Goal: Task Accomplishment & Management: Complete application form

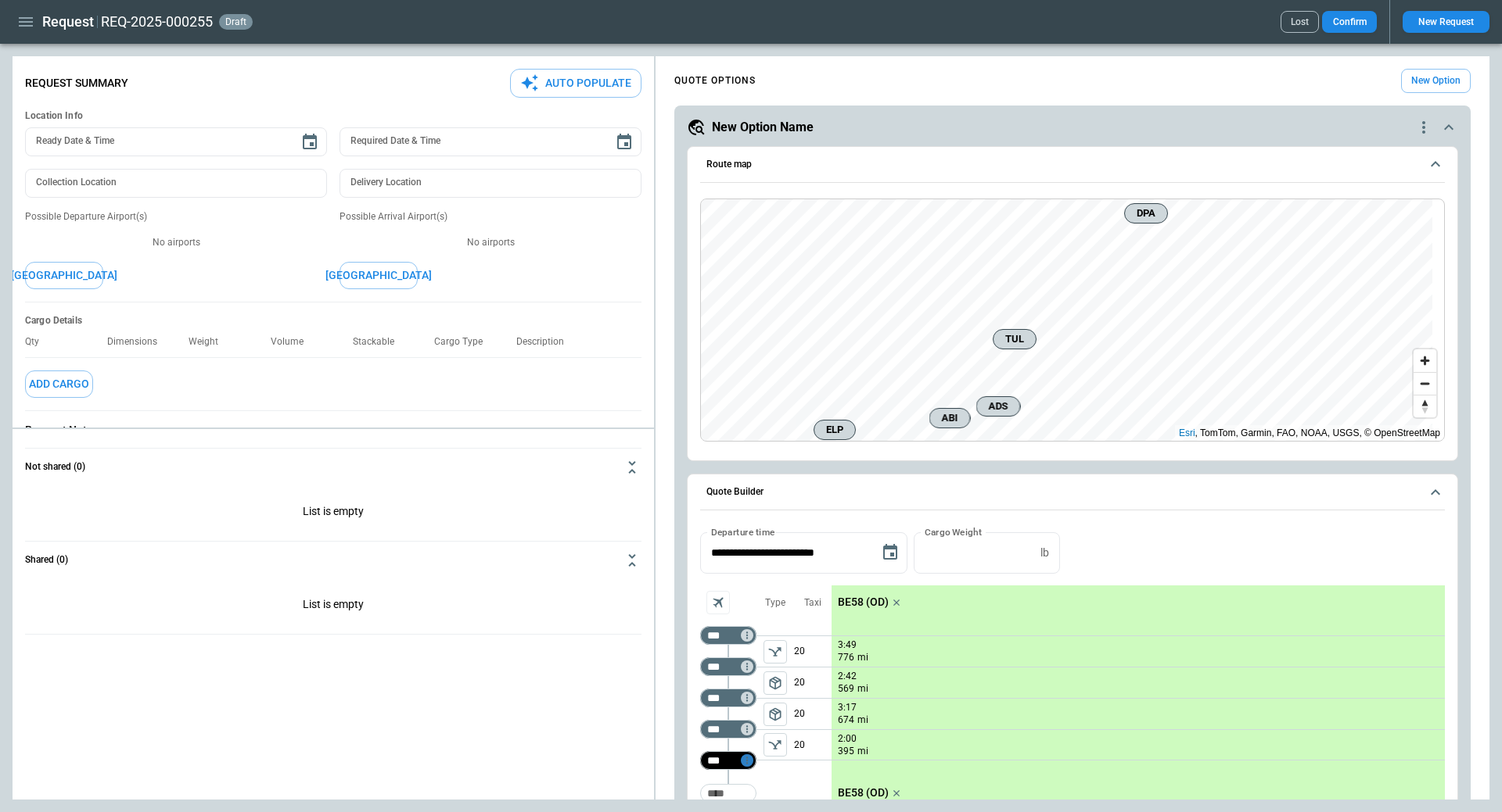
click at [750, 760] on icon "Not found" at bounding box center [747, 760] width 11 height 11
click at [762, 760] on p "Delete" at bounding box center [760, 760] width 26 height 13
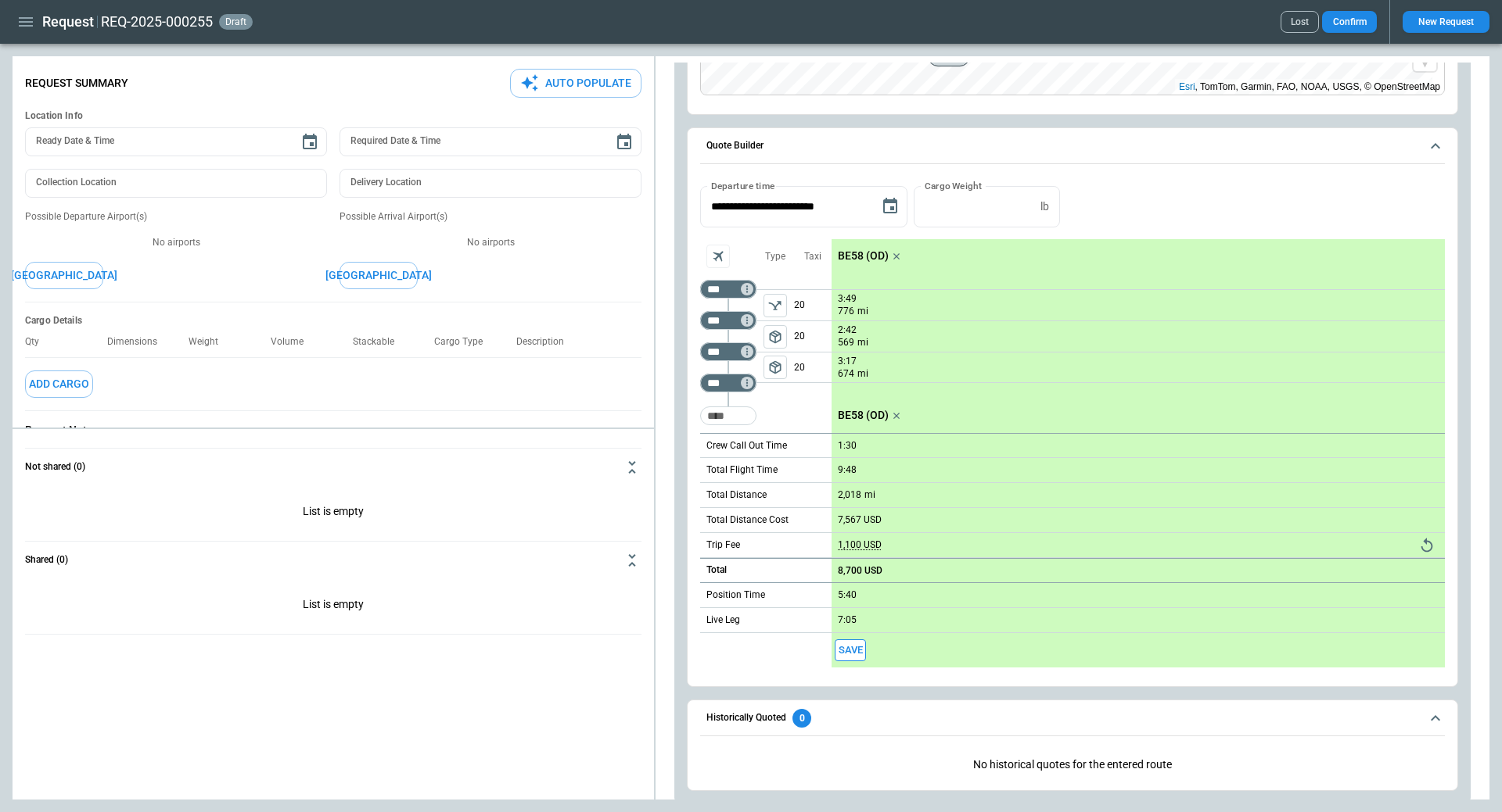
scroll to position [356, 0]
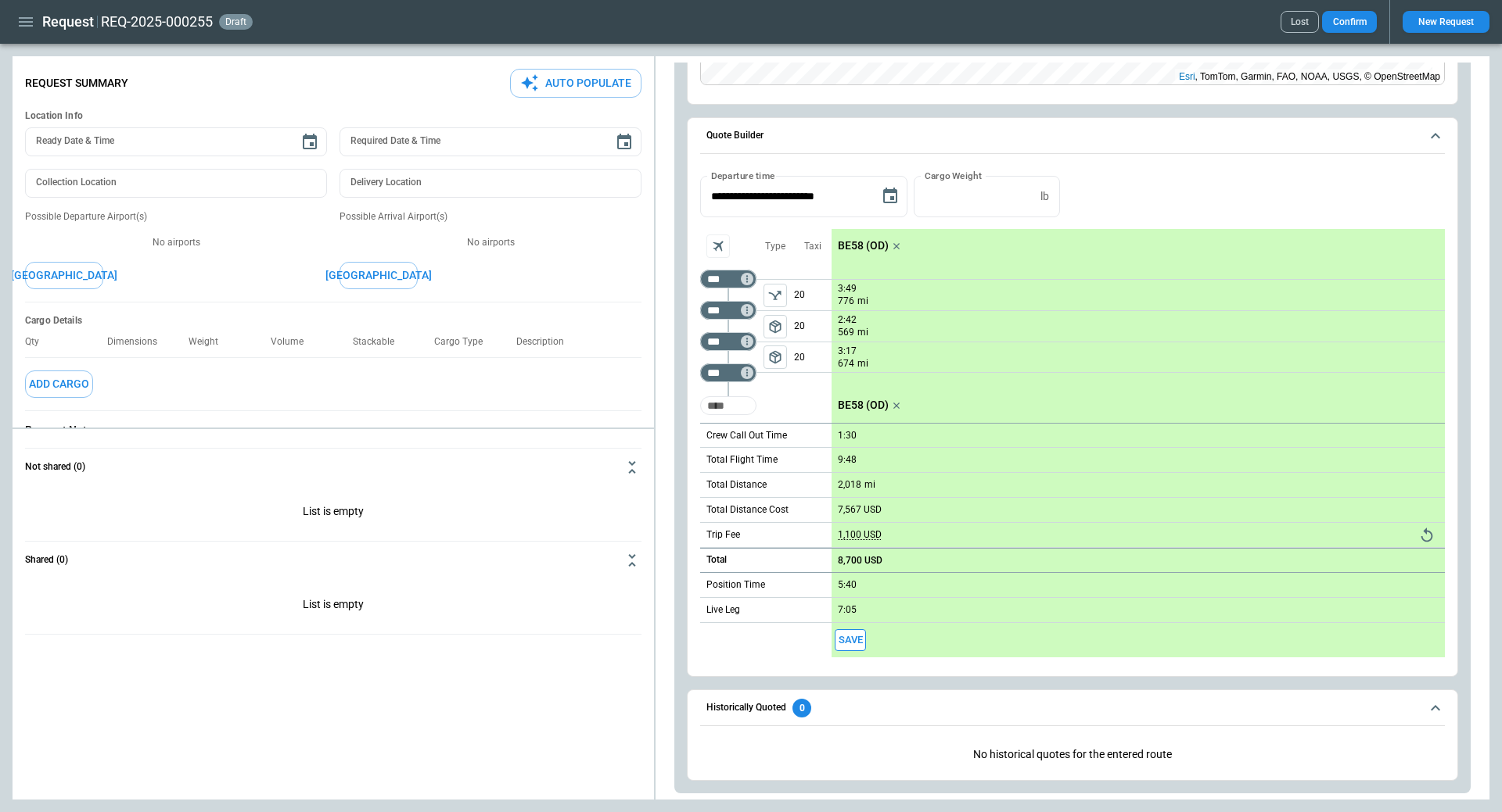
click at [724, 405] on input "Too short" at bounding box center [728, 406] width 50 height 28
type input "***"
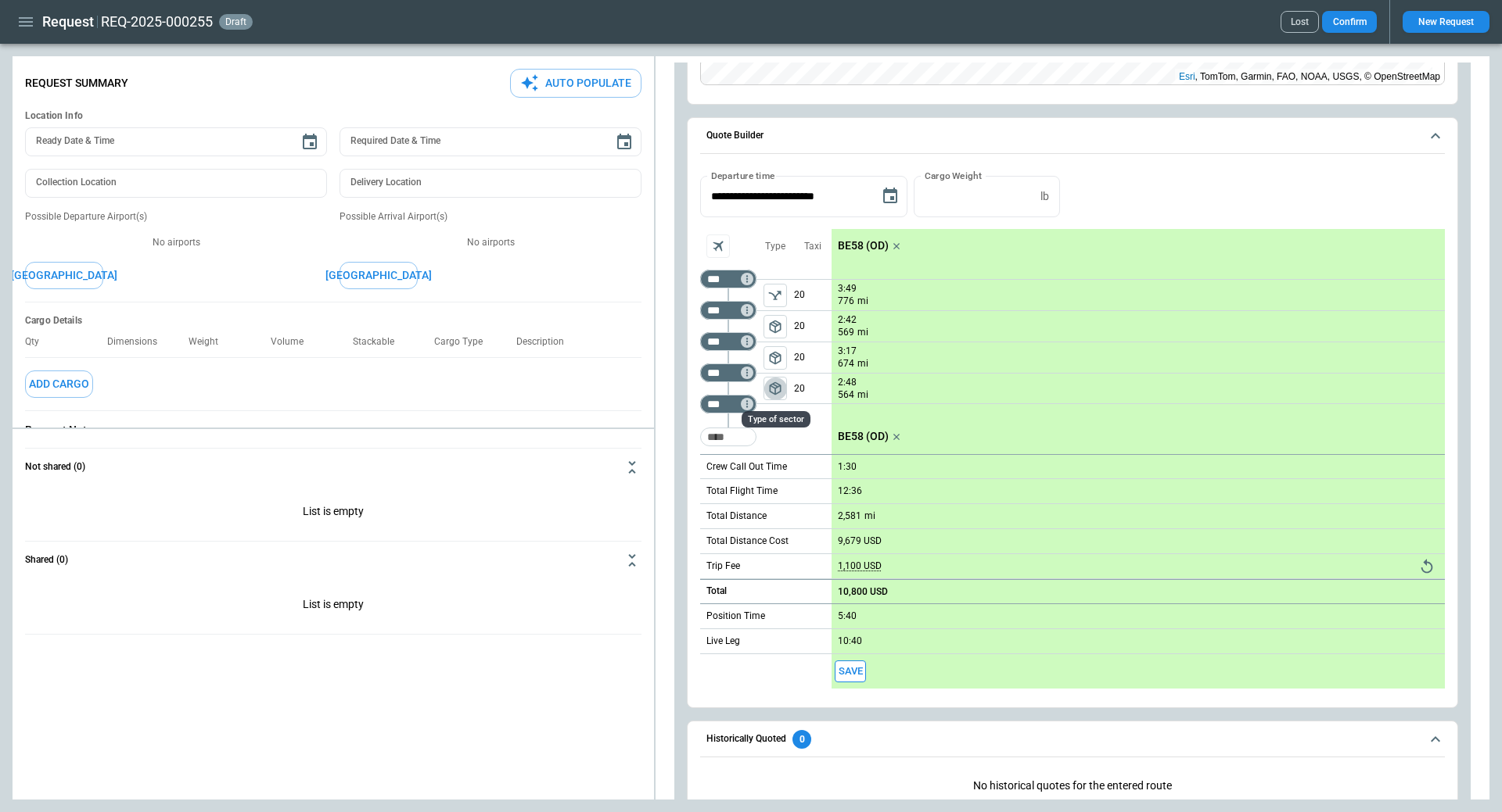
click at [773, 389] on span "package_2" at bounding box center [775, 389] width 16 height 16
click at [746, 400] on icon "Too short" at bounding box center [747, 404] width 11 height 11
click at [760, 439] on p "Delete" at bounding box center [760, 445] width 26 height 13
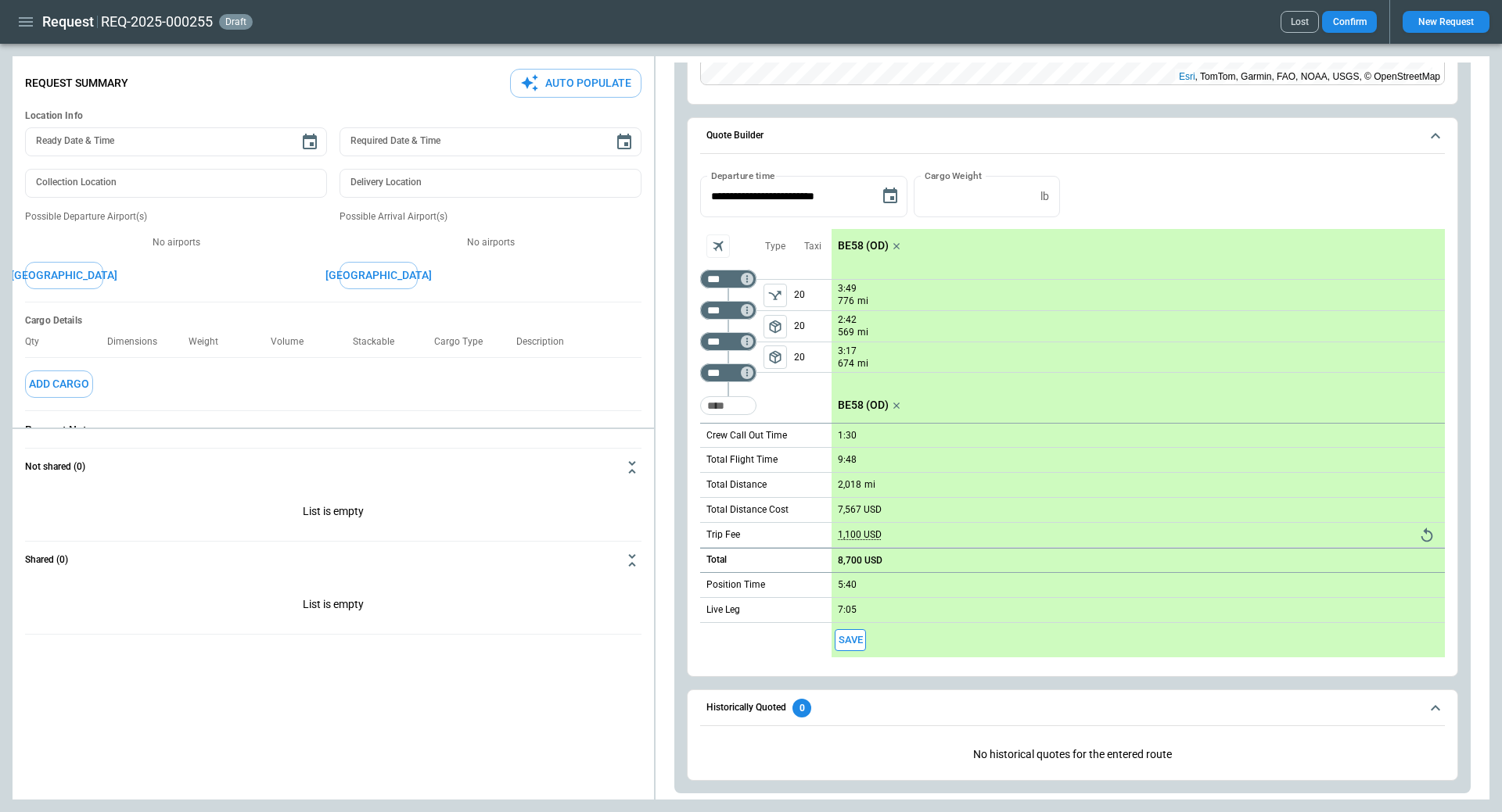
click at [851, 532] on p "1,100 USD" at bounding box center [859, 535] width 44 height 12
type input "****"
click at [844, 536] on p "3,600 USD" at bounding box center [859, 535] width 44 height 12
type input "****"
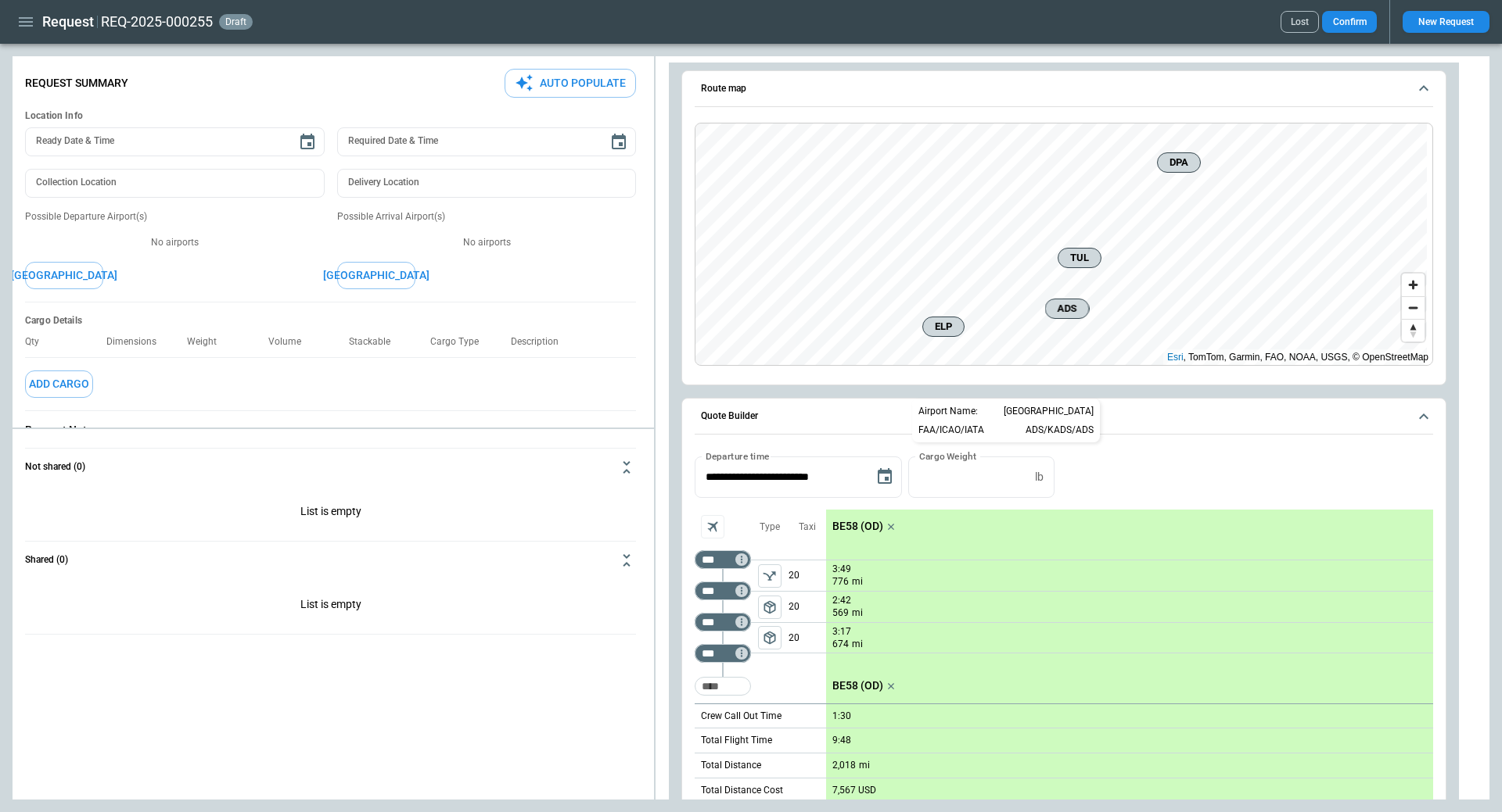
scroll to position [0, 0]
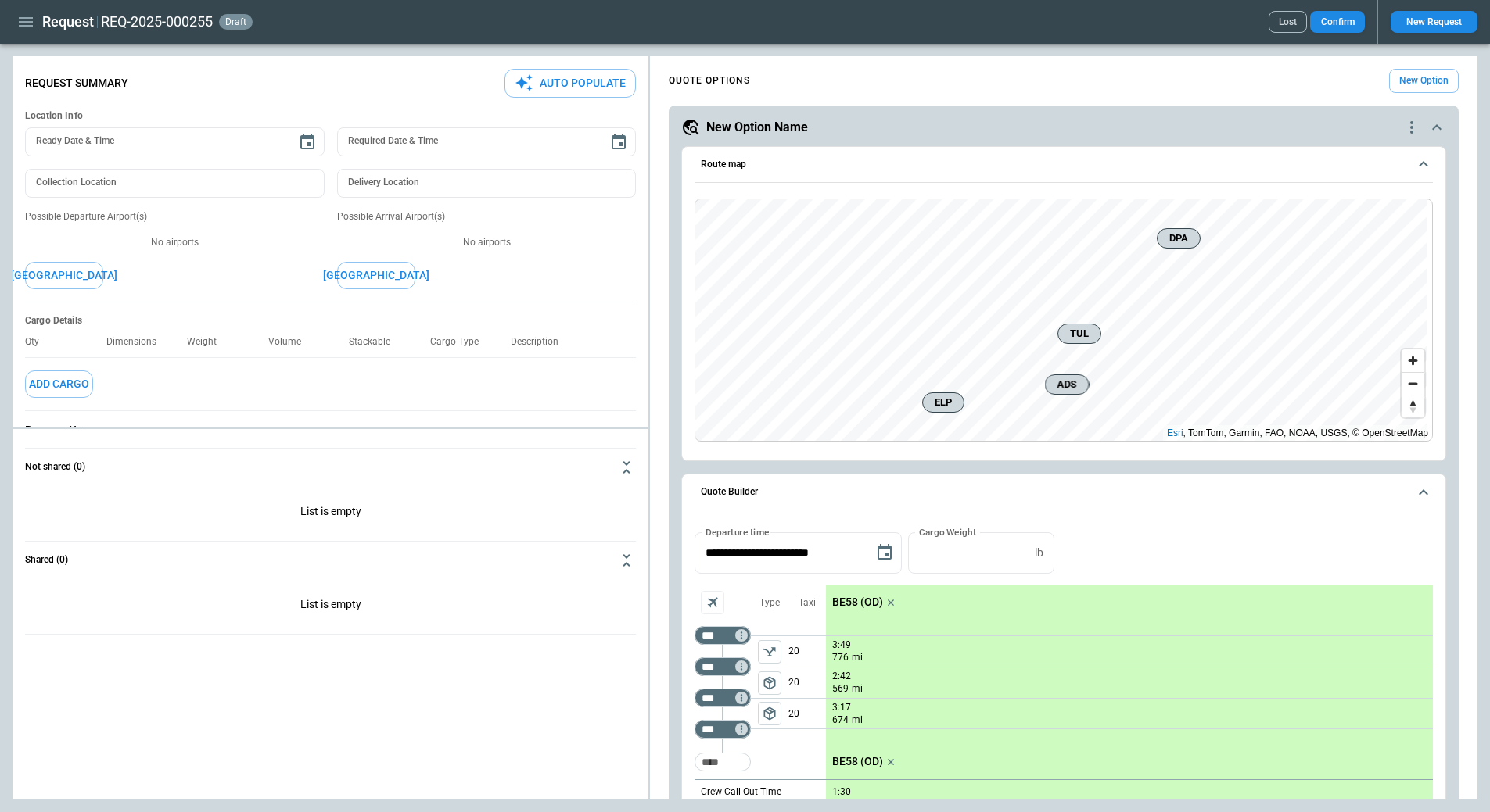
click at [761, 126] on h5 "New Option Name" at bounding box center [757, 127] width 101 height 17
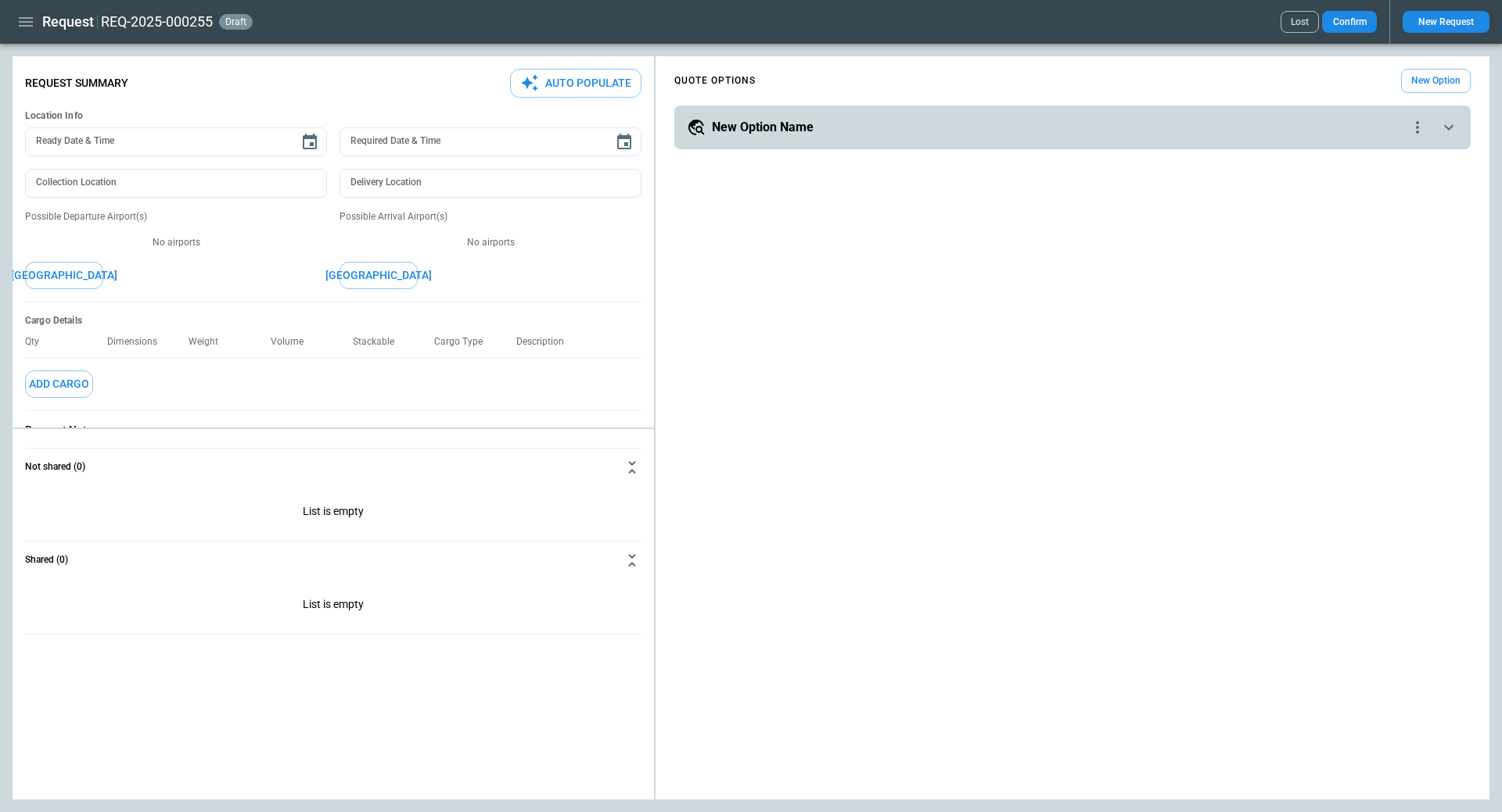
click at [762, 126] on h5 "New Option Name" at bounding box center [763, 127] width 101 height 17
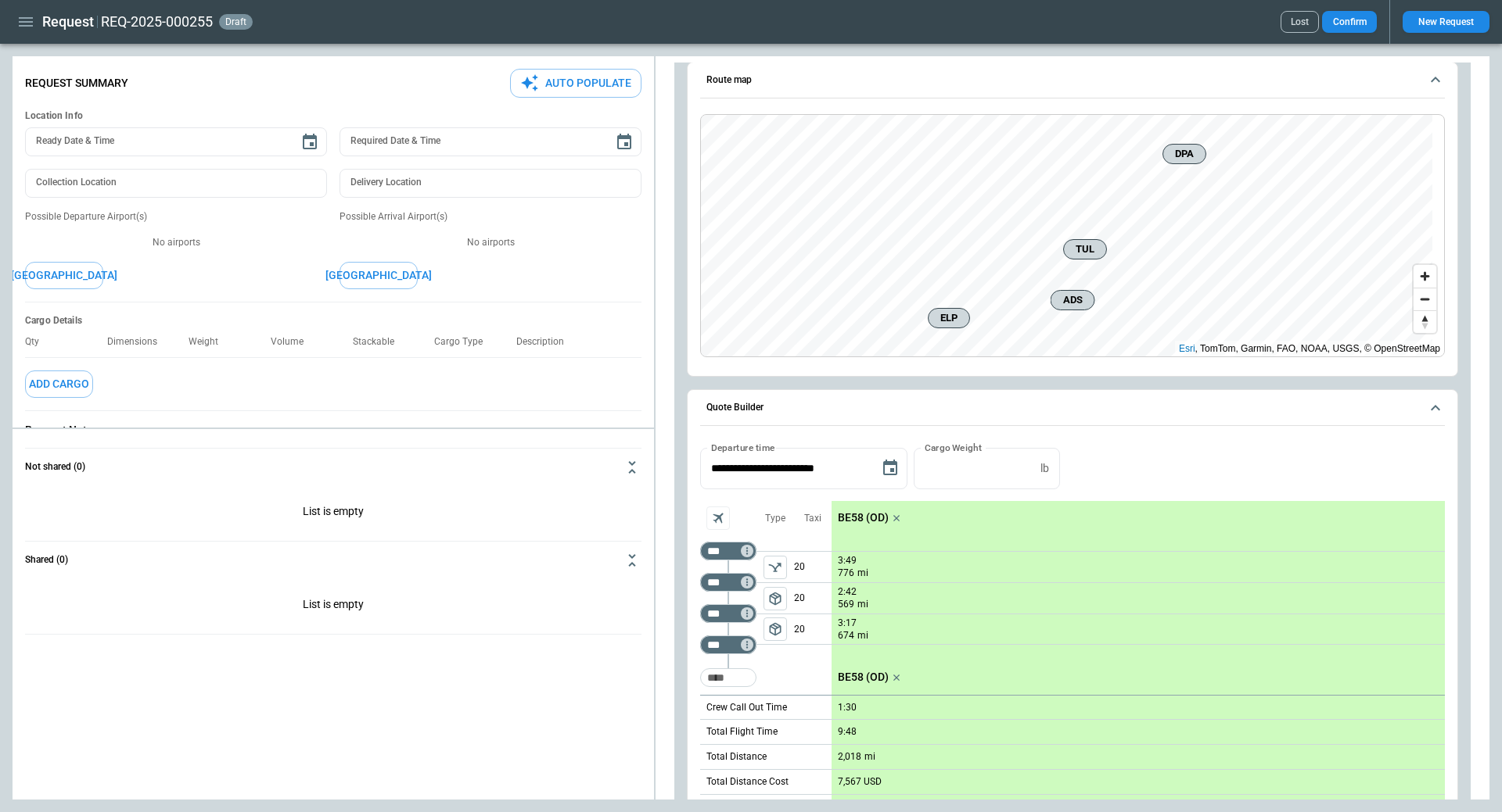
scroll to position [313, 0]
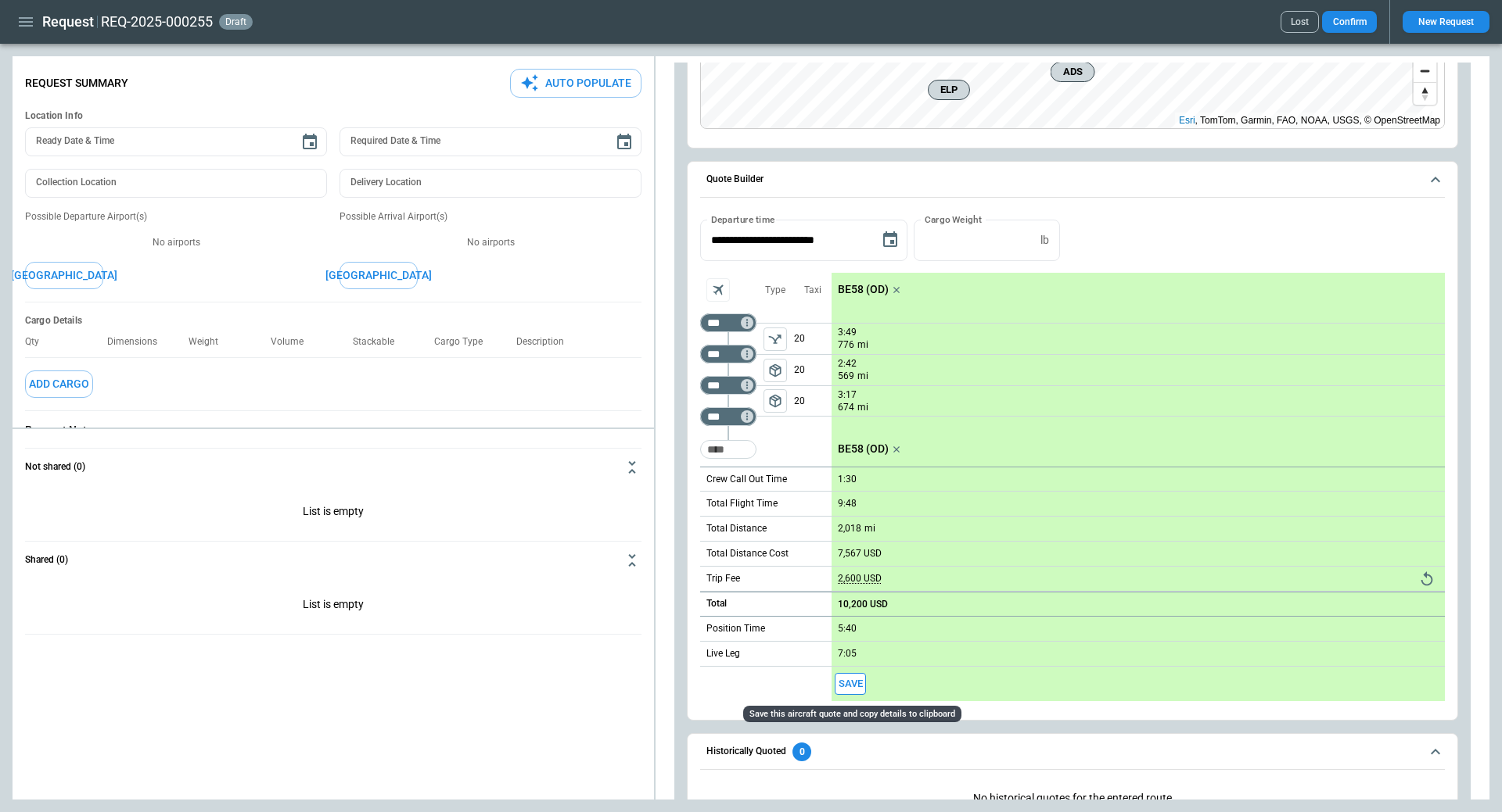
click at [851, 682] on button "Save" at bounding box center [850, 685] width 31 height 23
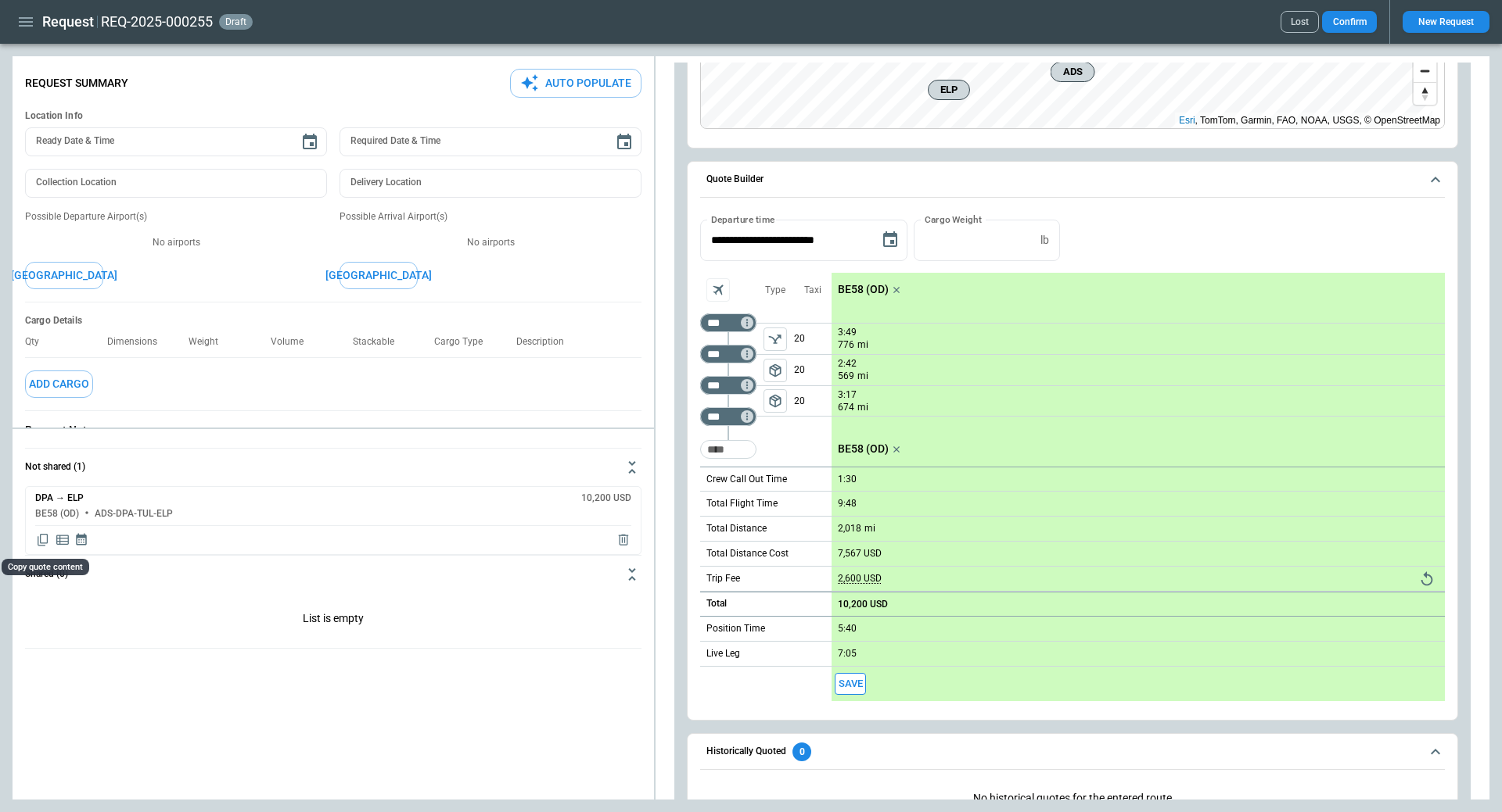
click at [42, 541] on icon "Copy quote content" at bounding box center [44, 540] width 16 height 16
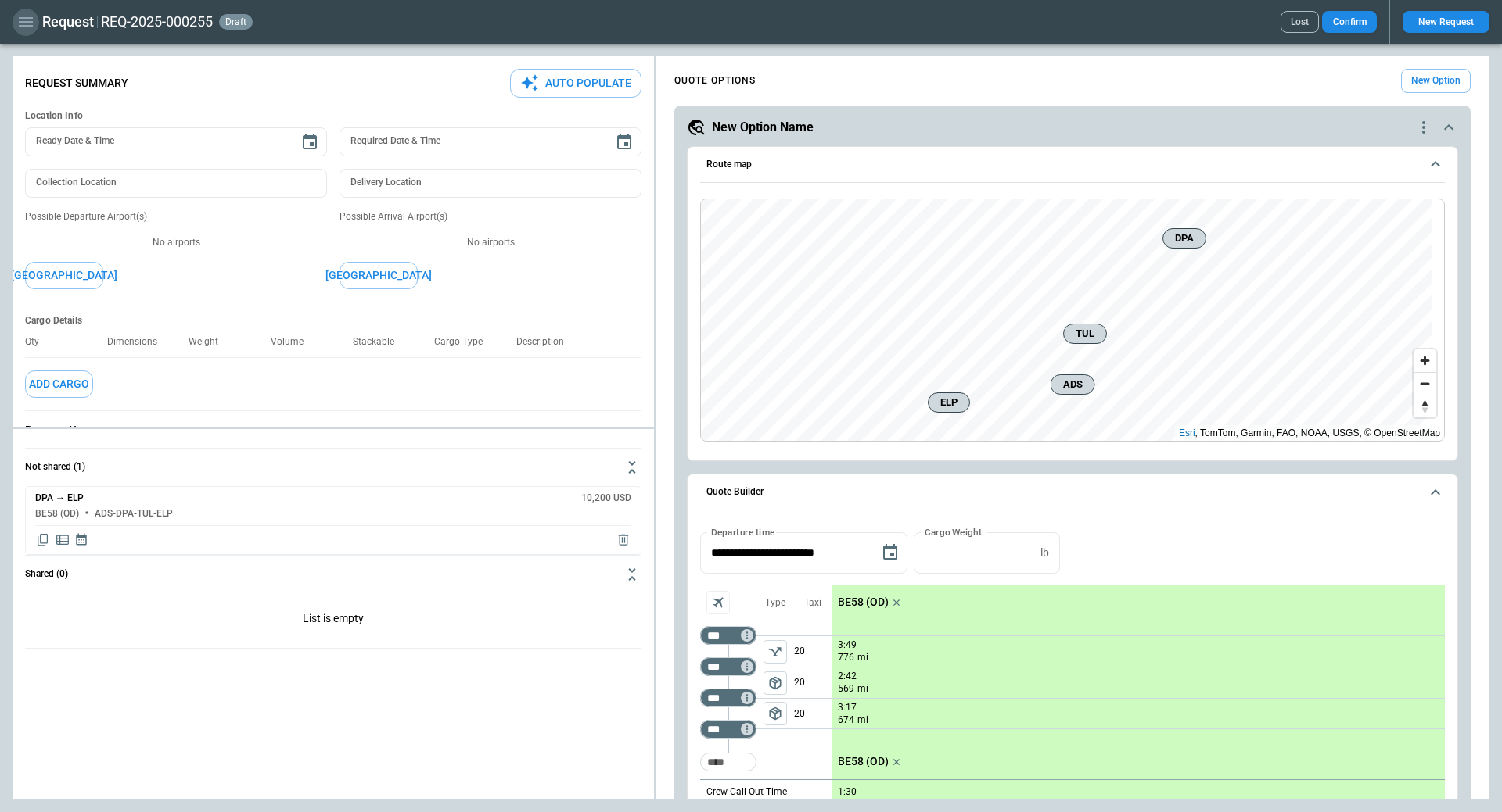
click at [23, 23] on icon "button" at bounding box center [26, 21] width 14 height 10
click at [44, 82] on Quotes "Requests & Quotes" at bounding box center [71, 81] width 117 height 26
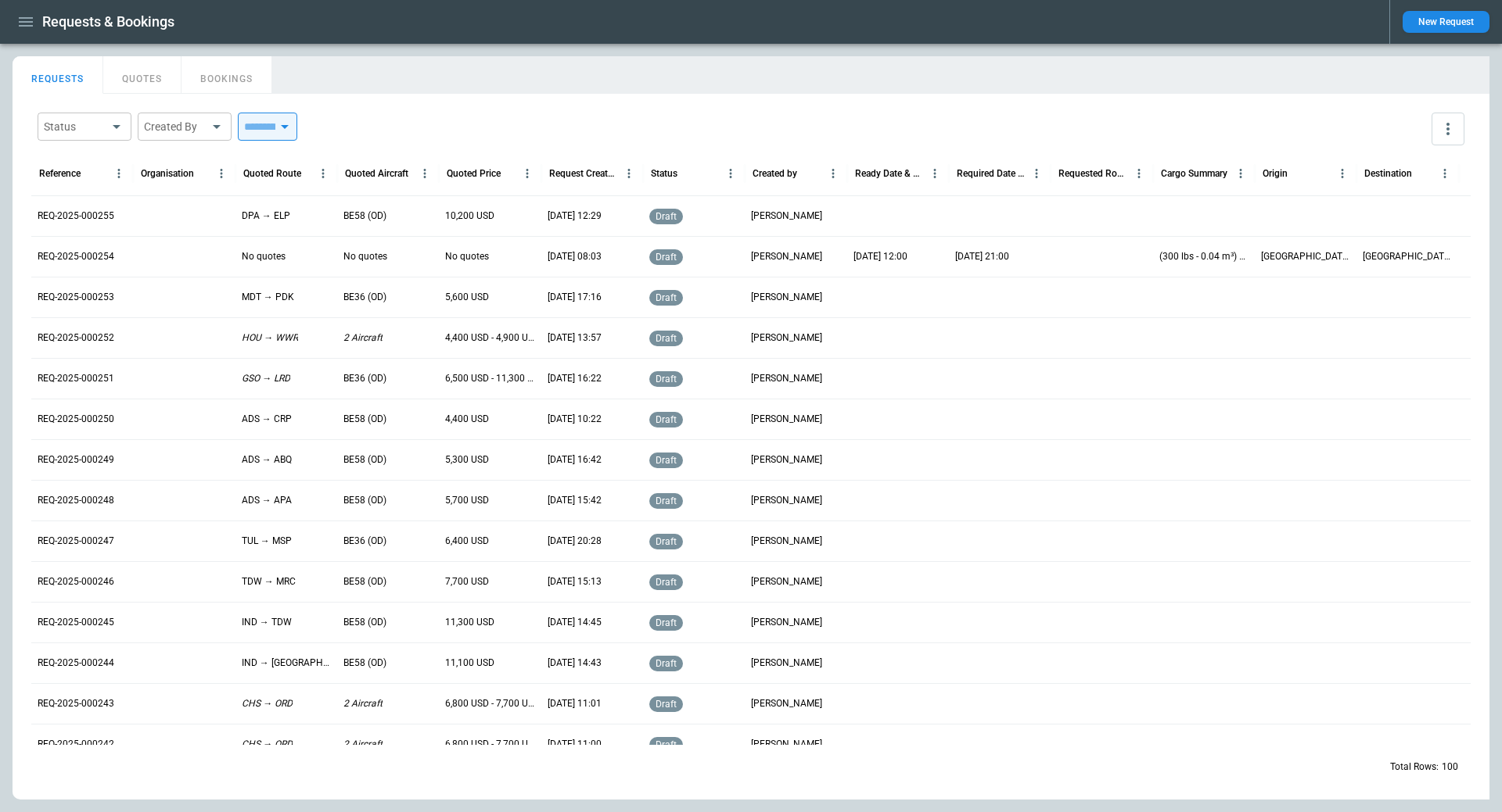
click at [176, 218] on div at bounding box center [184, 216] width 101 height 41
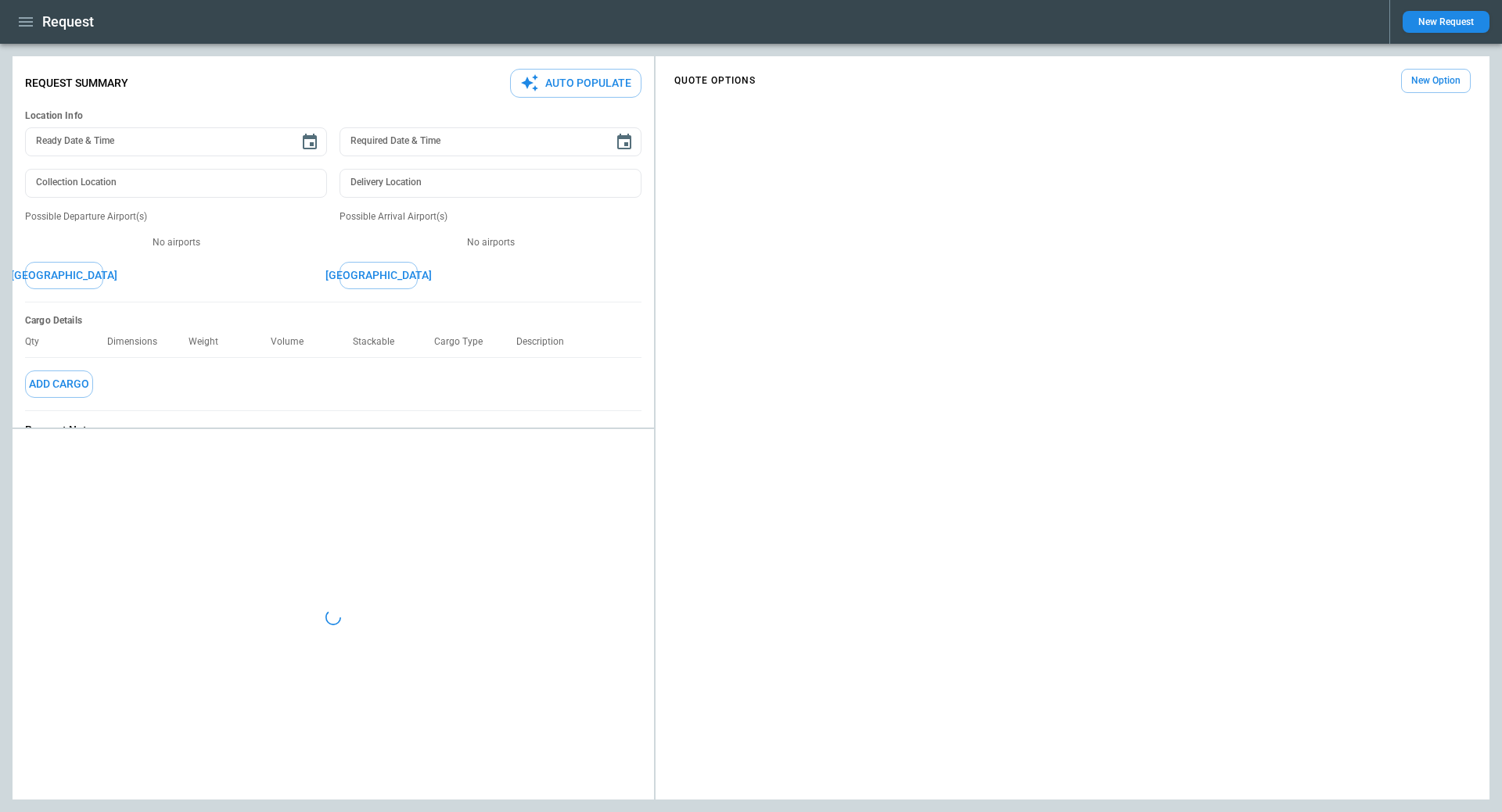
type textarea "*"
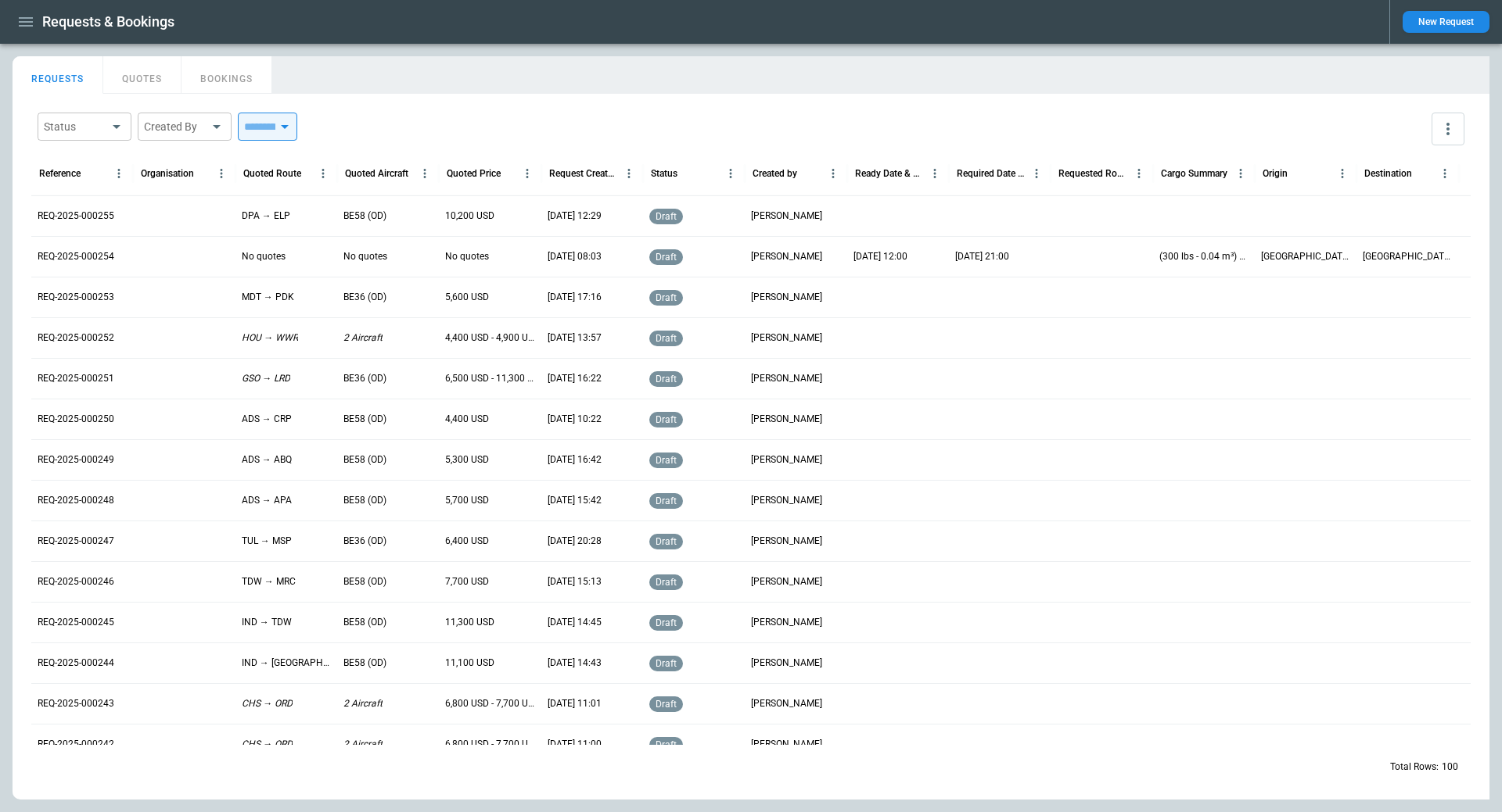
click at [165, 215] on div at bounding box center [184, 216] width 101 height 41
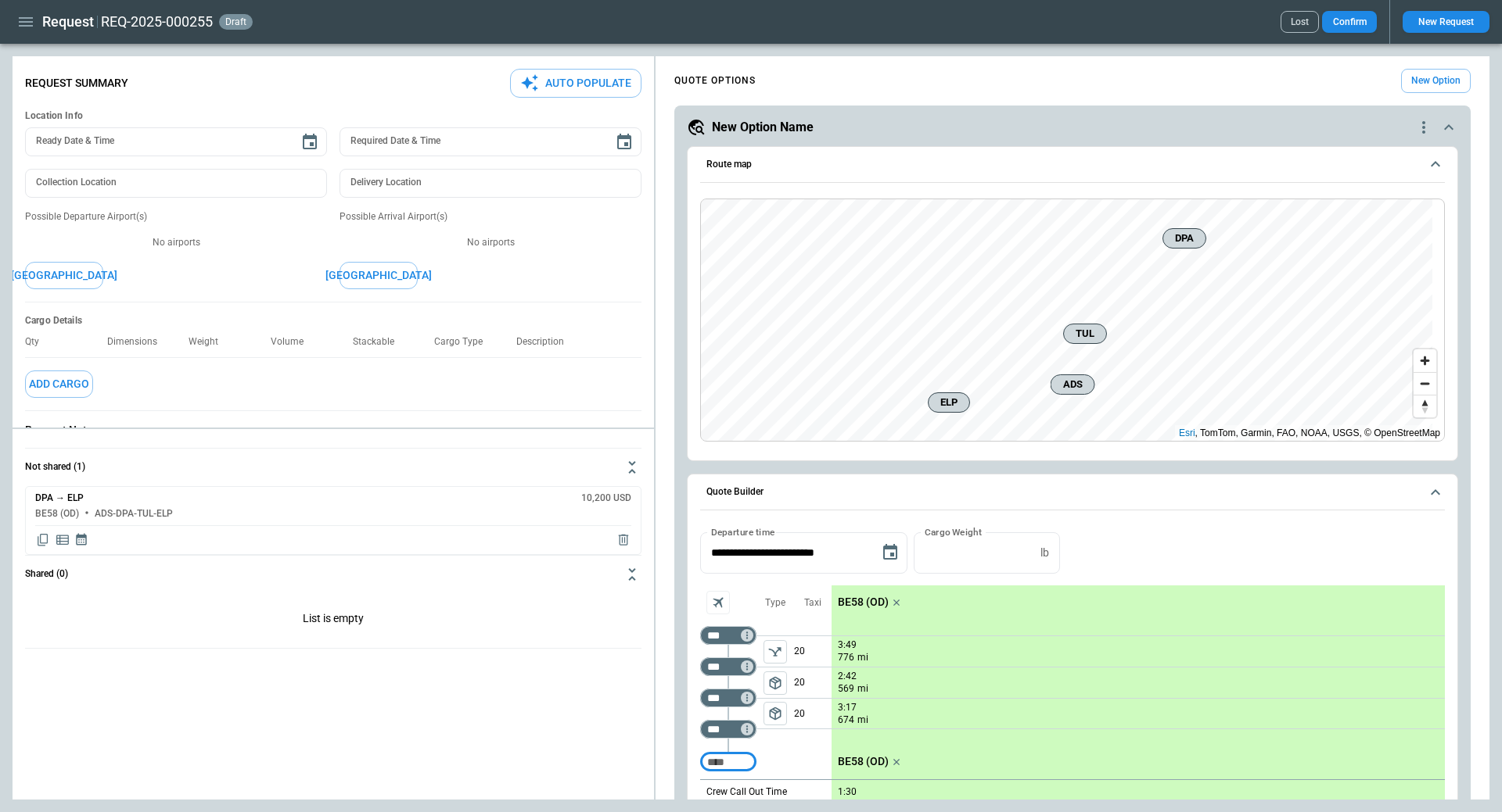
click at [72, 20] on h1 "Request" at bounding box center [68, 21] width 52 height 19
click at [185, 19] on h2 "REQ-2025-000255" at bounding box center [157, 21] width 112 height 19
click at [379, 23] on div "REQ-2025-000255 draft Lost Confirm" at bounding box center [739, 21] width 1275 height 22
type textarea "*"
click at [27, 23] on icon "button" at bounding box center [25, 21] width 19 height 19
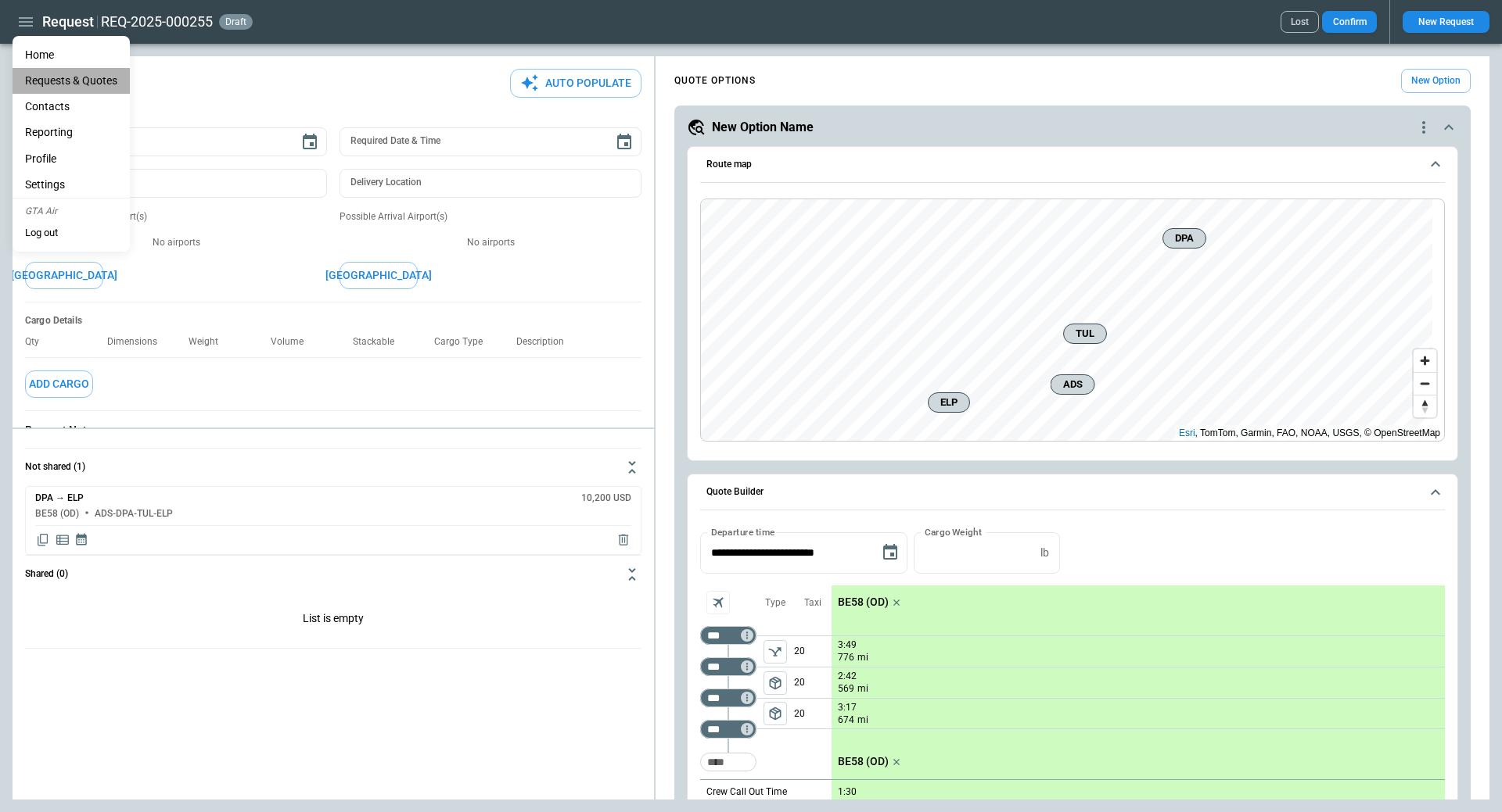
click at [76, 84] on Quotes "Requests & Quotes" at bounding box center [71, 81] width 117 height 26
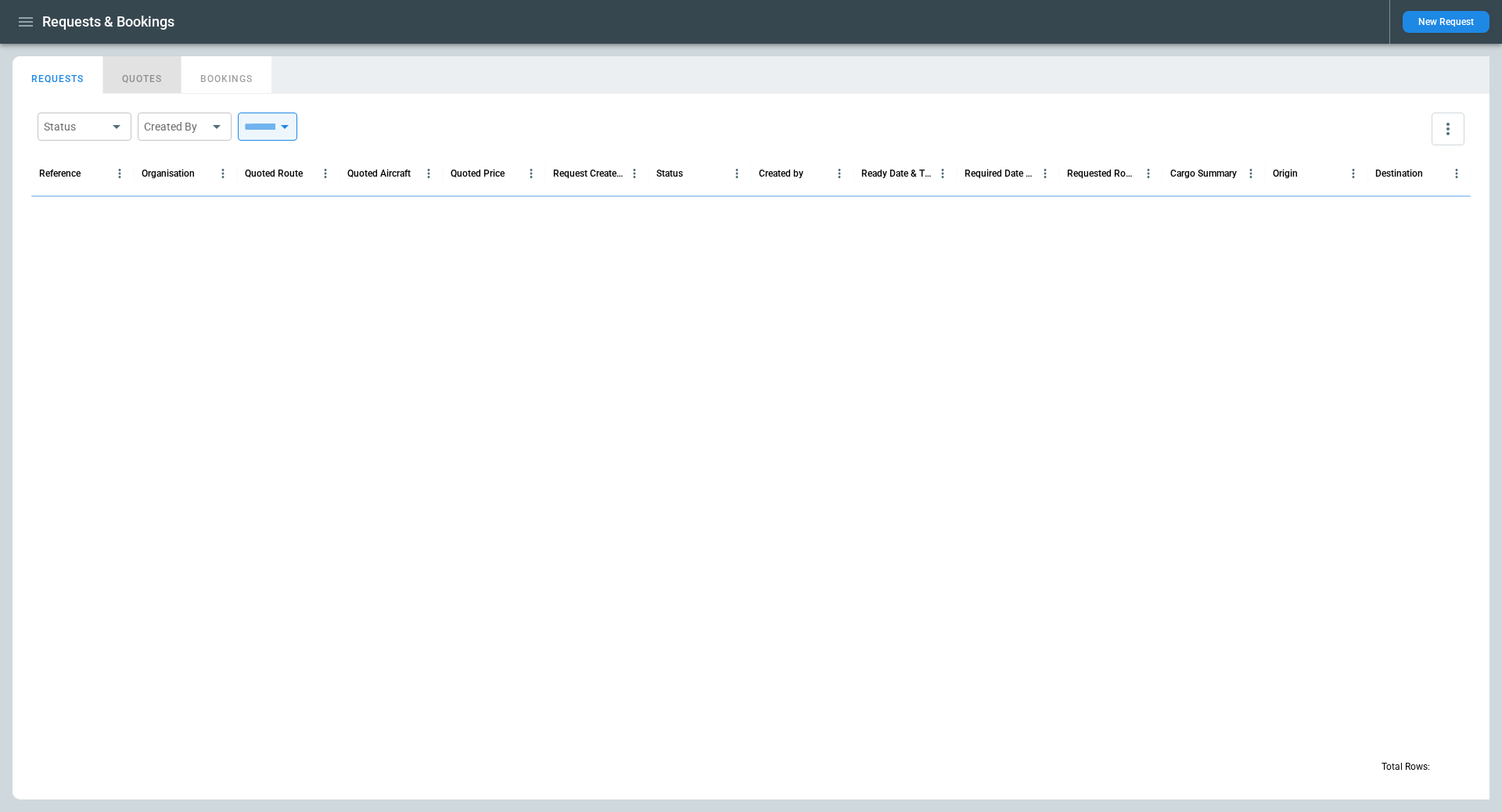
click at [145, 75] on button "QUOTES" at bounding box center [142, 75] width 78 height 37
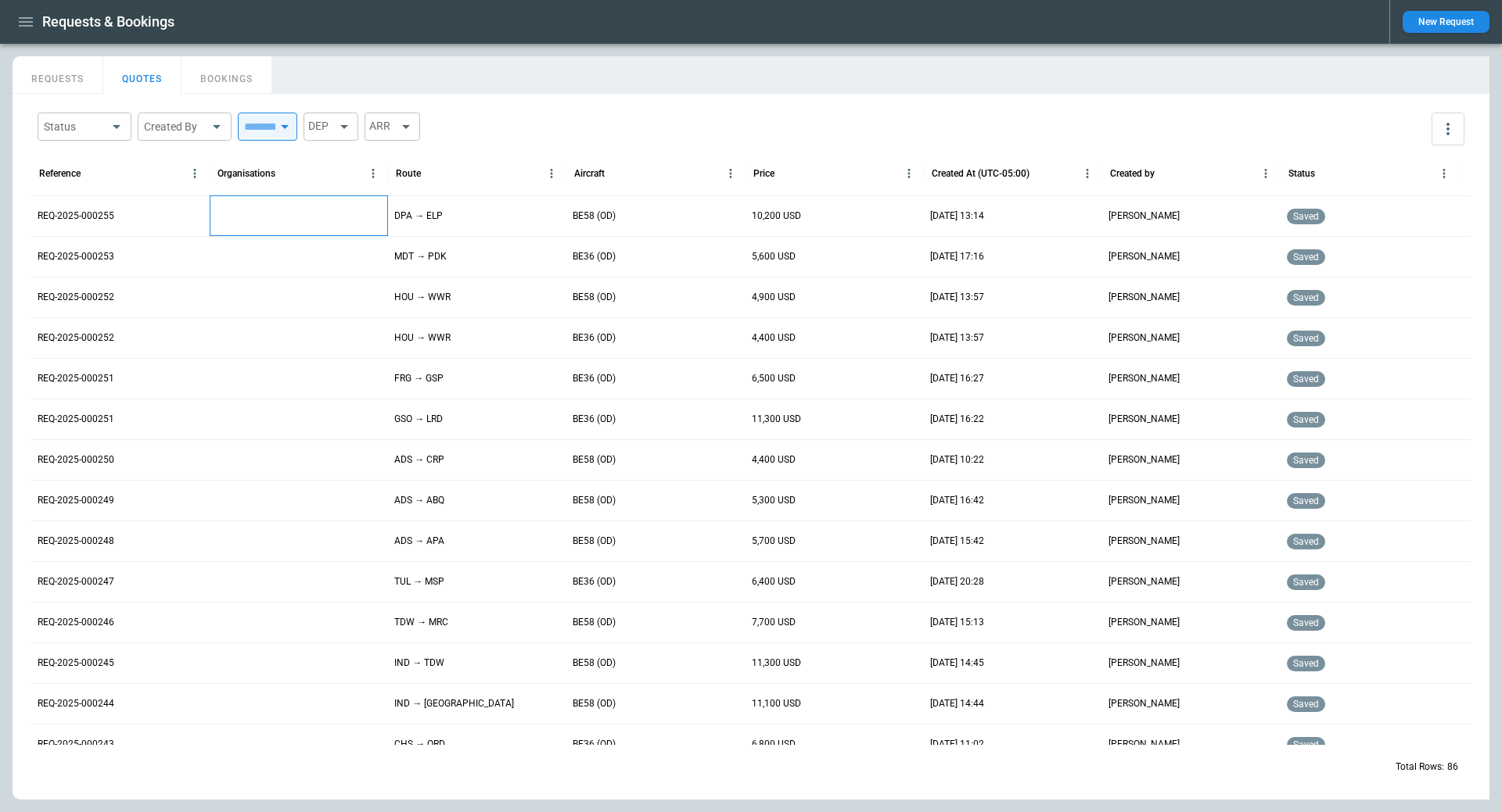
click at [240, 221] on div at bounding box center [299, 216] width 179 height 41
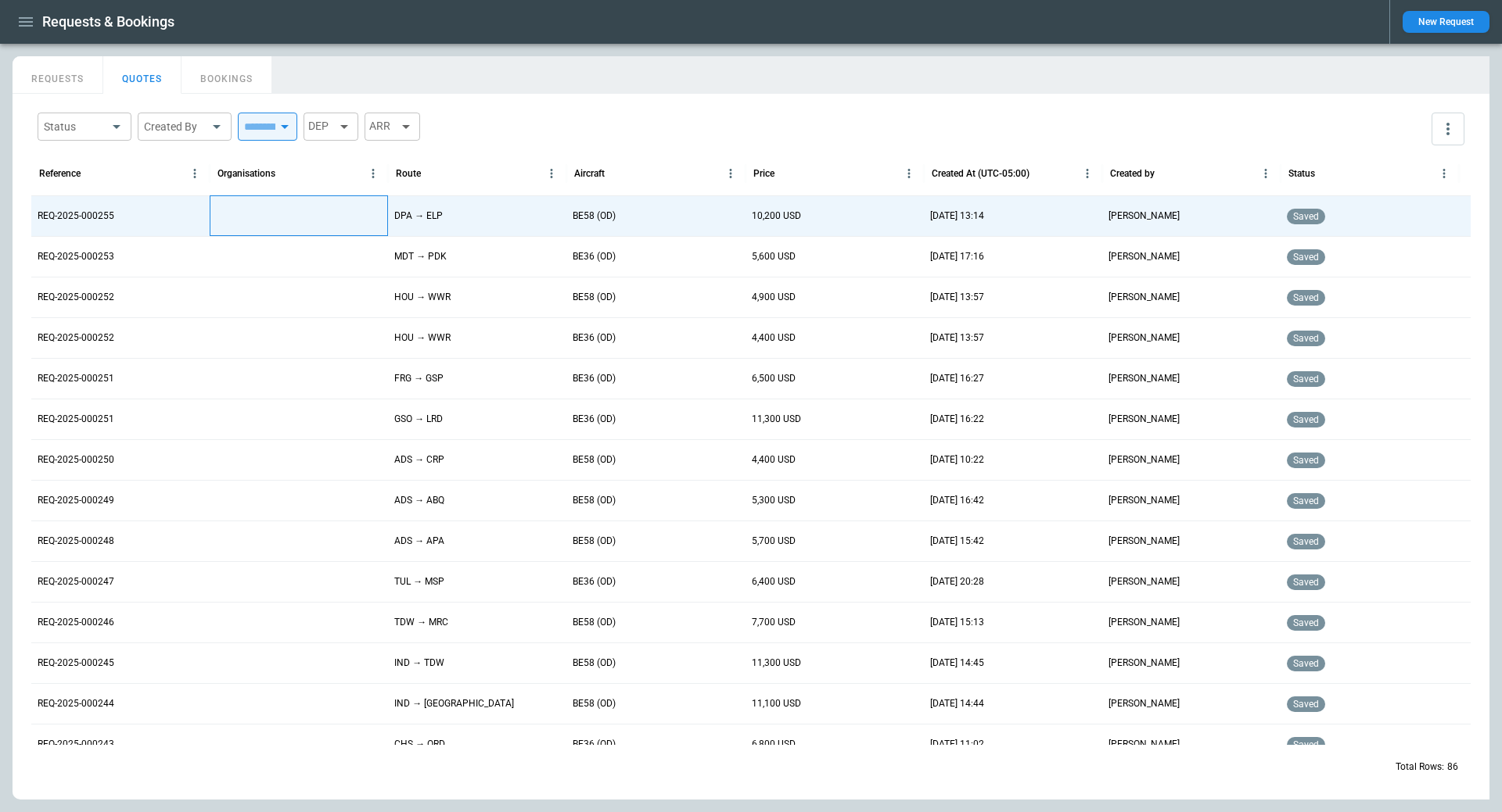
click at [286, 214] on div at bounding box center [299, 216] width 179 height 41
click at [436, 219] on p "DPA → ELP" at bounding box center [419, 216] width 49 height 13
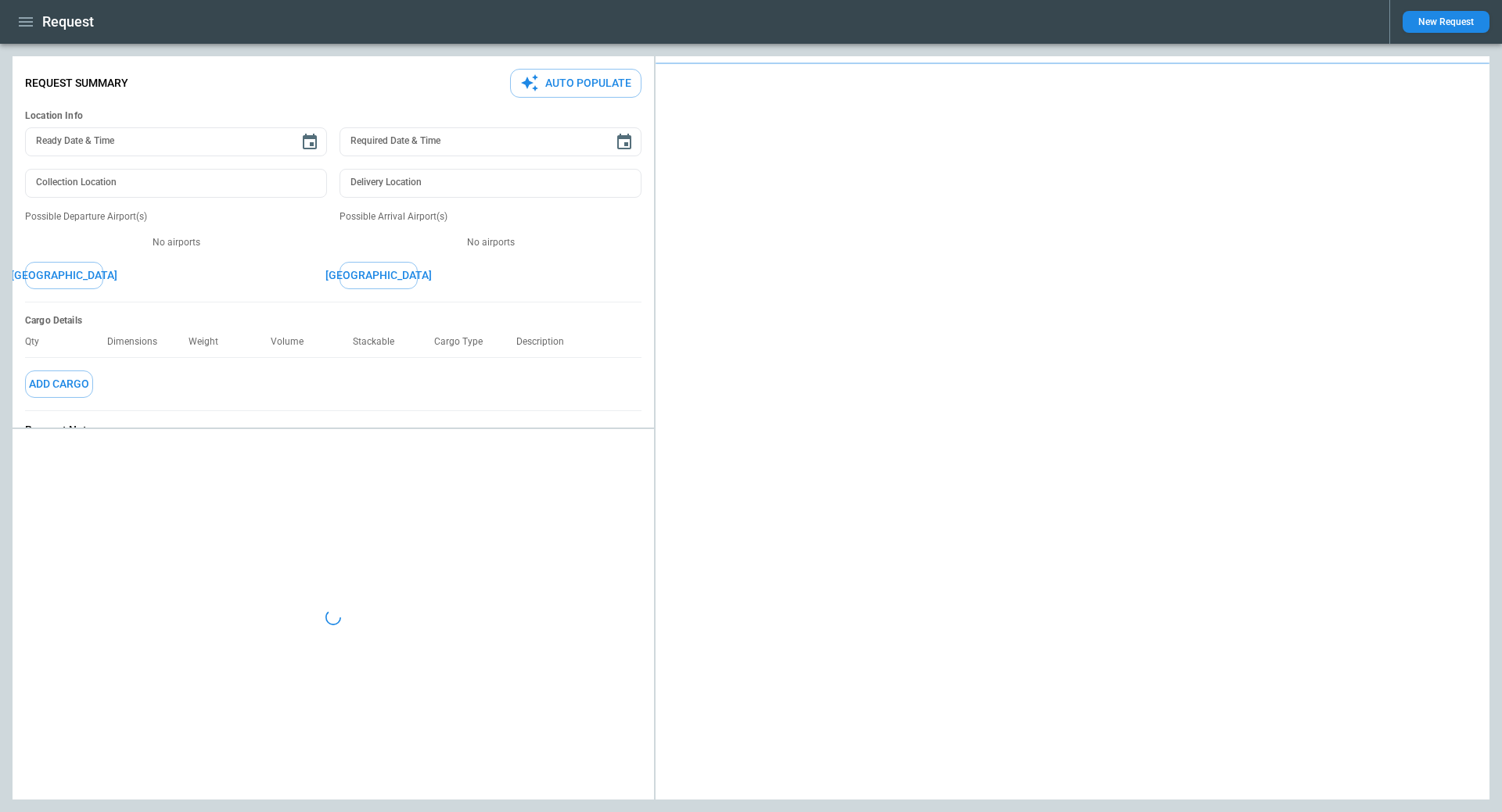
click at [320, 217] on p "Possible Departure Airport(s)" at bounding box center [176, 217] width 302 height 13
type textarea "*"
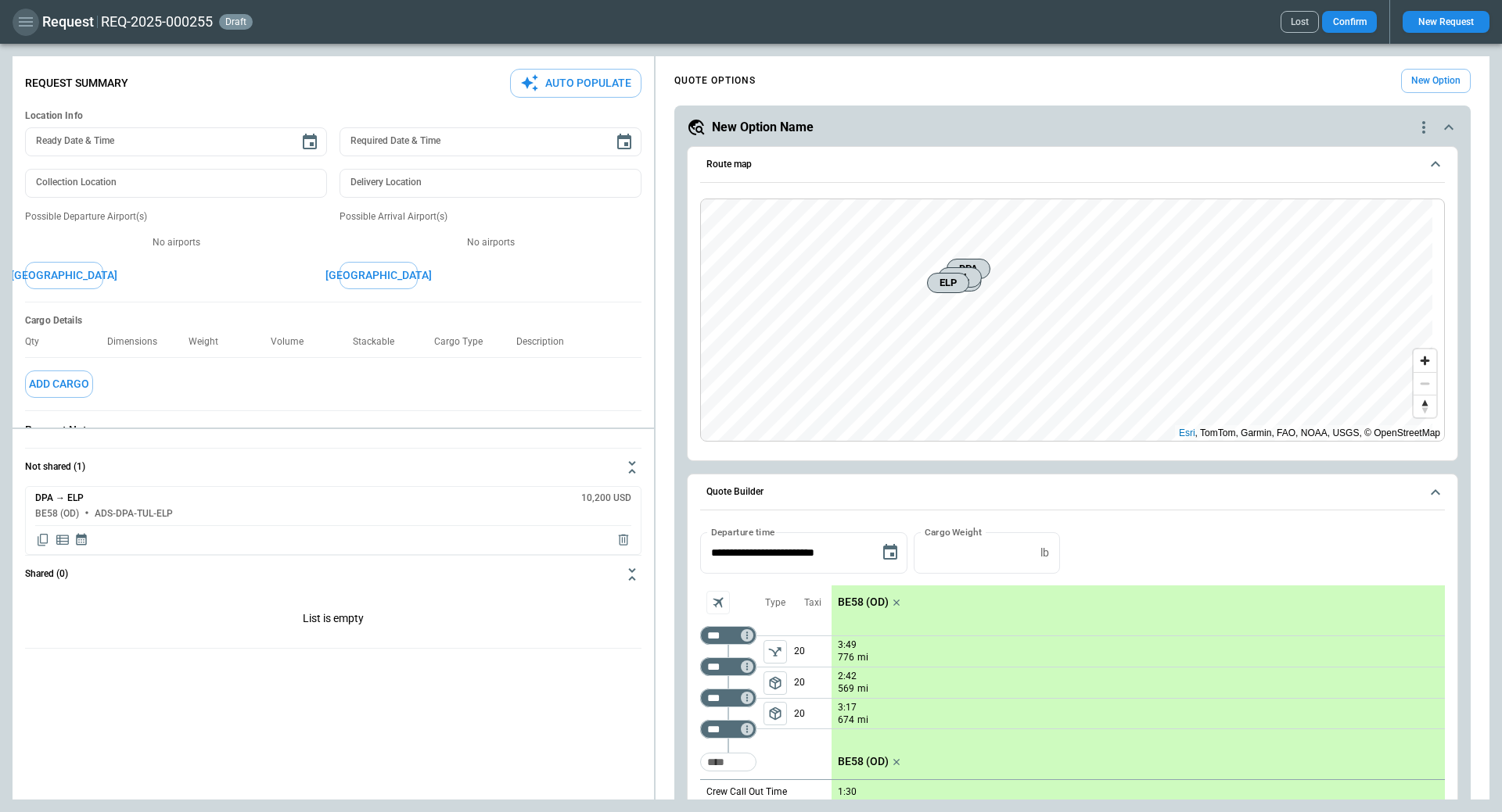
click at [26, 26] on icon "button" at bounding box center [26, 21] width 14 height 10
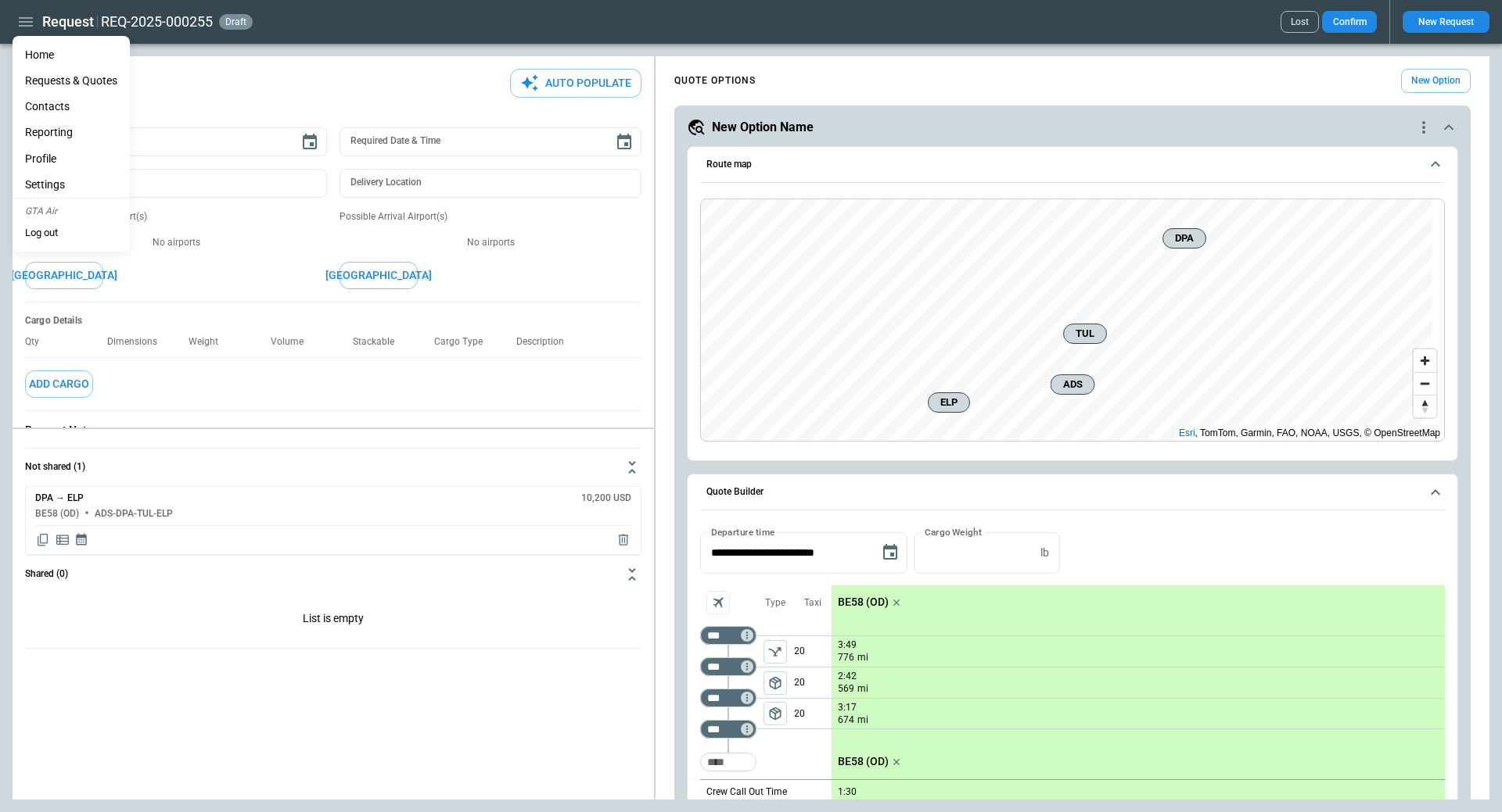
click at [54, 54] on li "Home" at bounding box center [71, 55] width 117 height 26
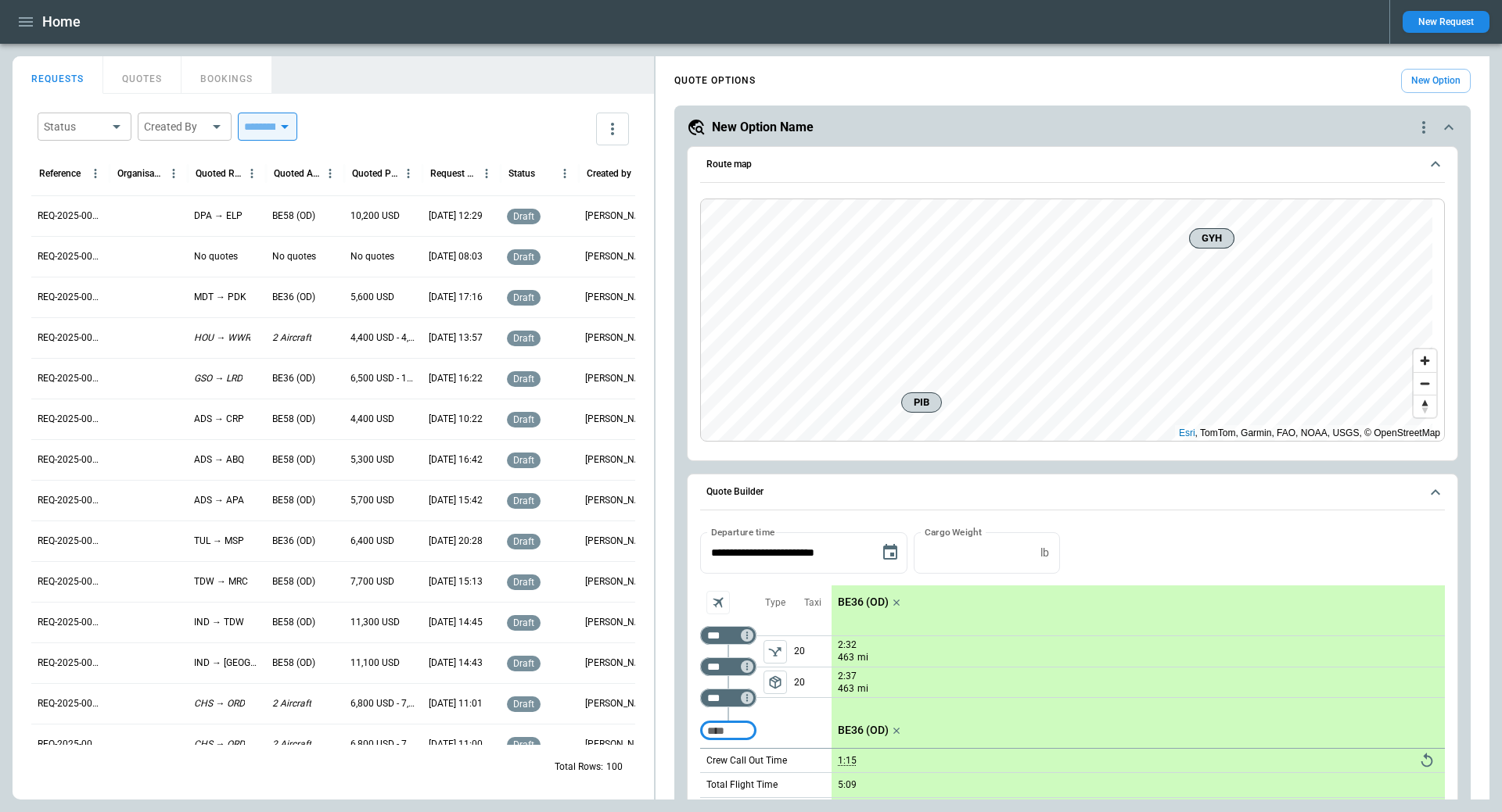
click at [134, 212] on div at bounding box center [148, 216] width 78 height 41
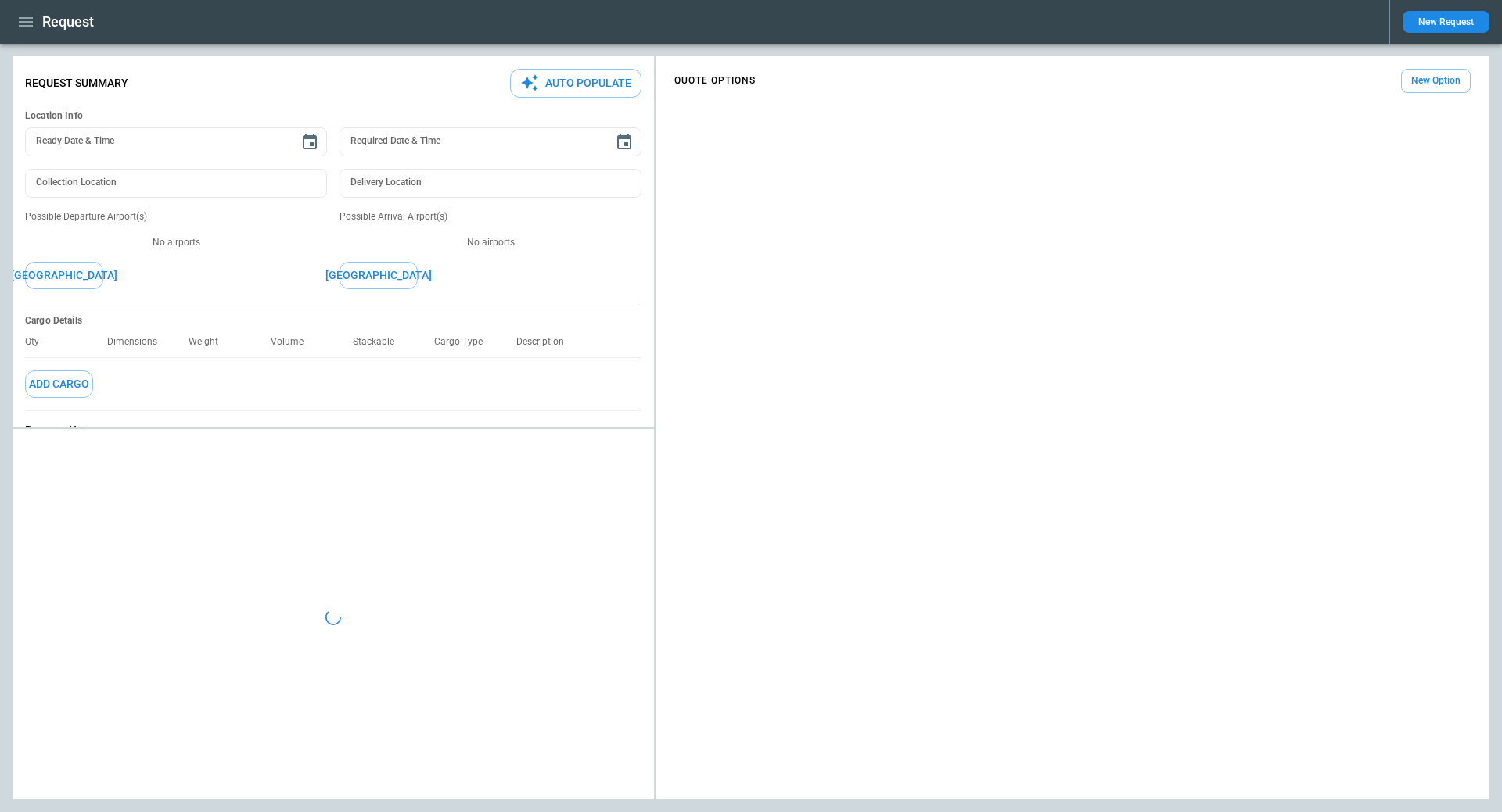
type textarea "*"
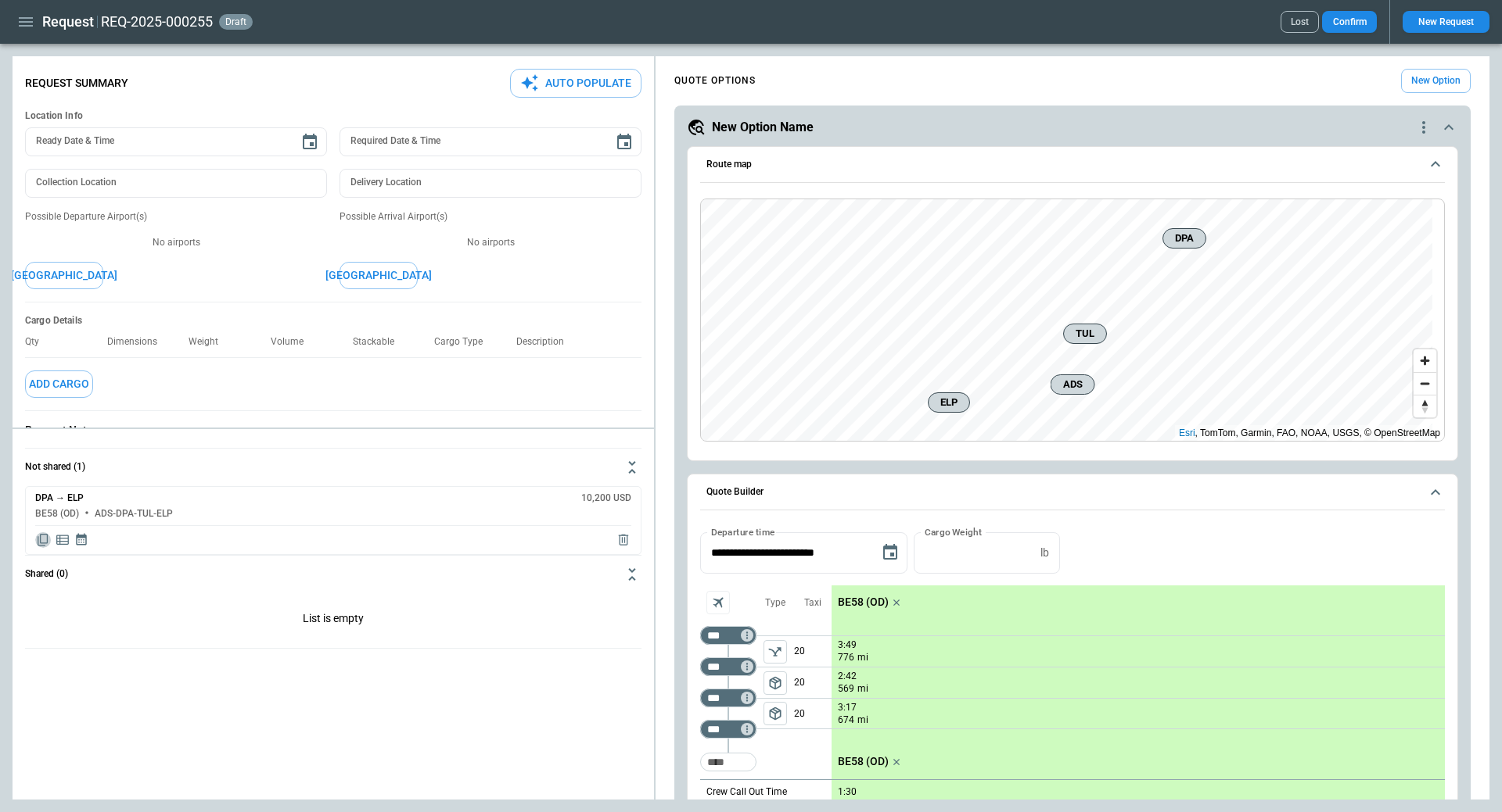
click at [44, 537] on icon "Copy quote content" at bounding box center [44, 540] width 16 height 16
click at [213, 509] on div "BE58 (OD) ADS-DPA-TUL-ELP" at bounding box center [333, 513] width 596 height 10
click at [178, 479] on button "Not shared (1)" at bounding box center [333, 467] width 617 height 37
click at [23, 24] on icon "button" at bounding box center [25, 21] width 19 height 19
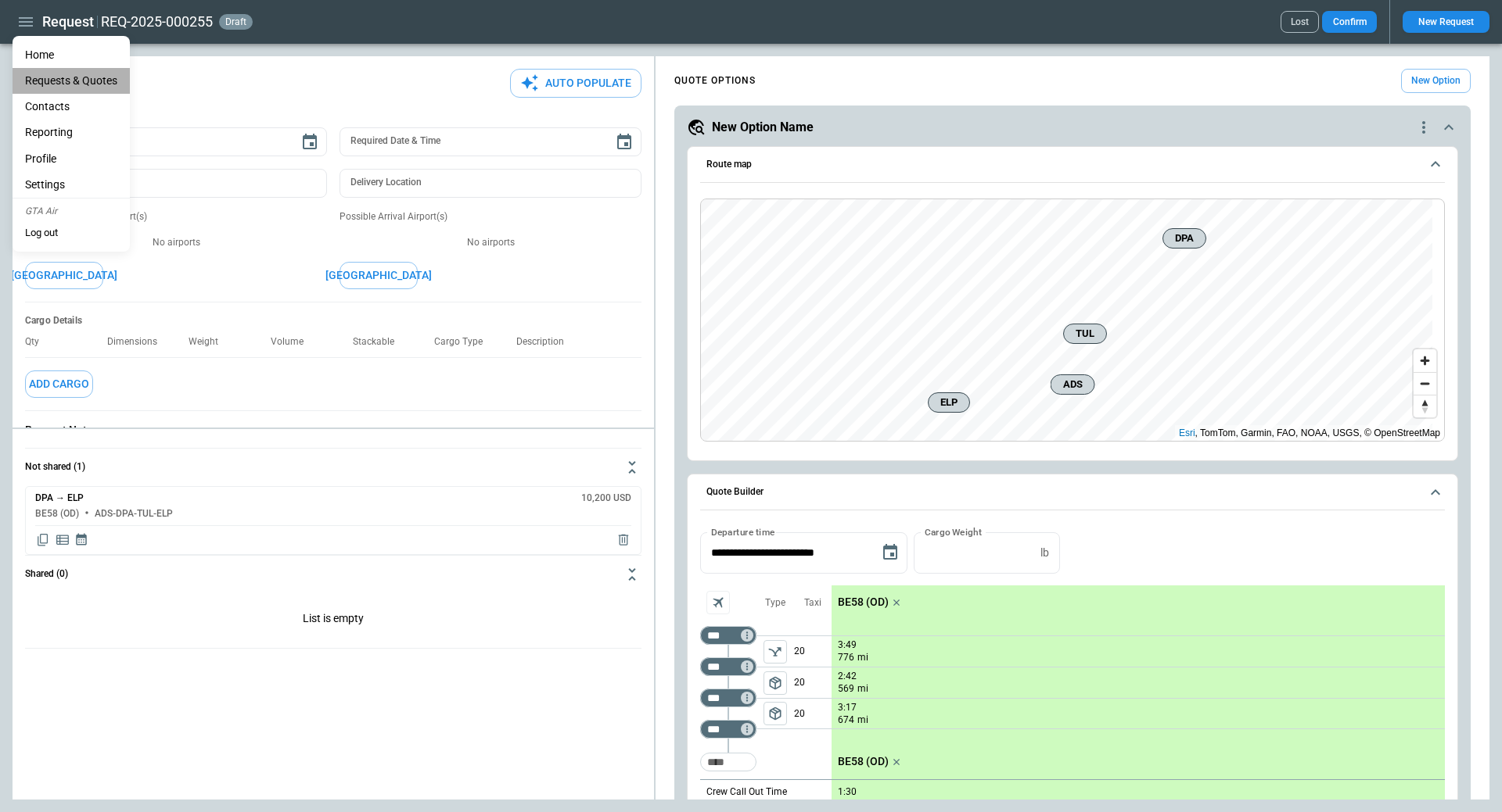
click at [44, 82] on Quotes "Requests & Quotes" at bounding box center [71, 81] width 117 height 26
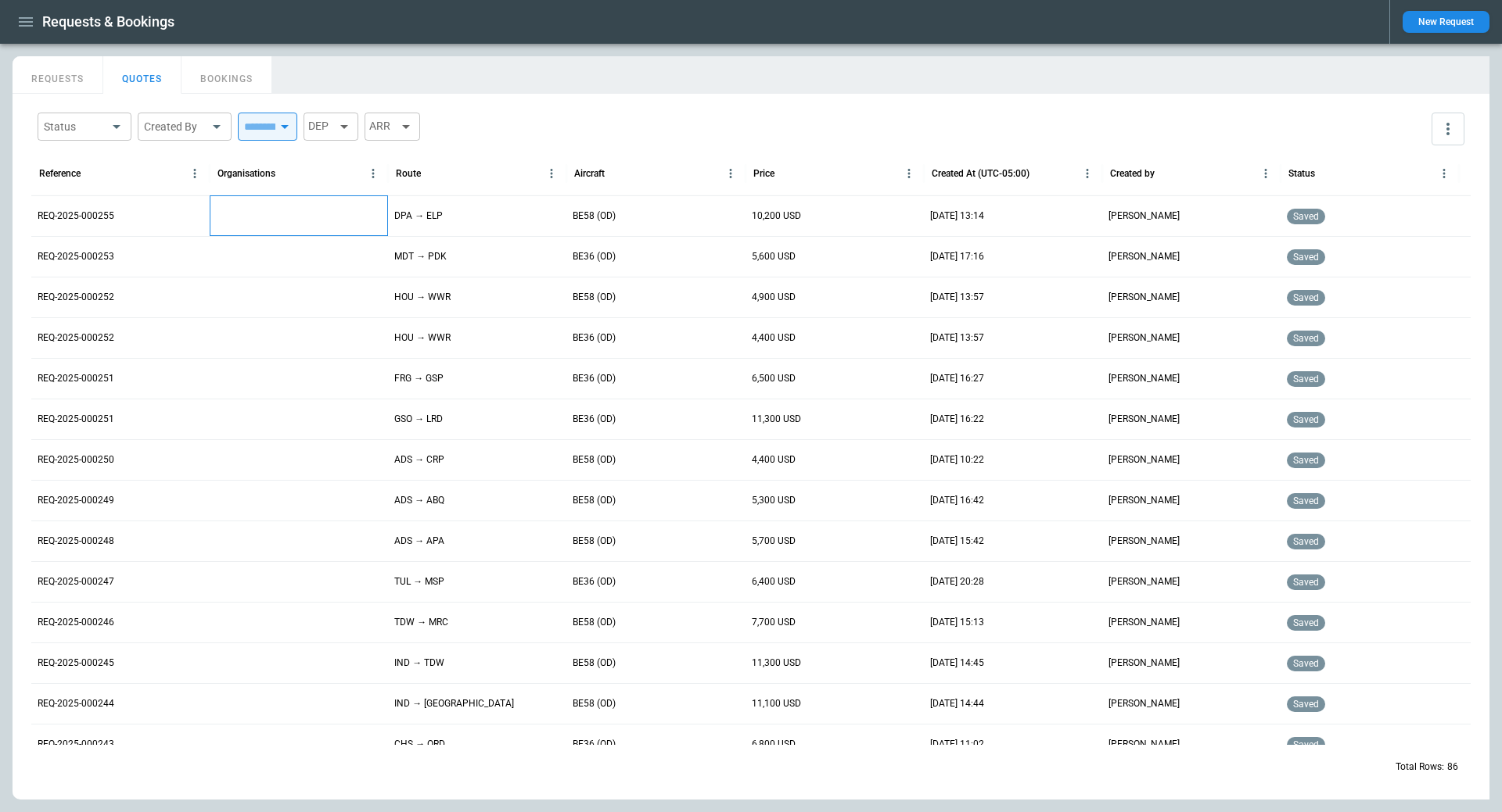
click at [244, 206] on div at bounding box center [299, 216] width 179 height 41
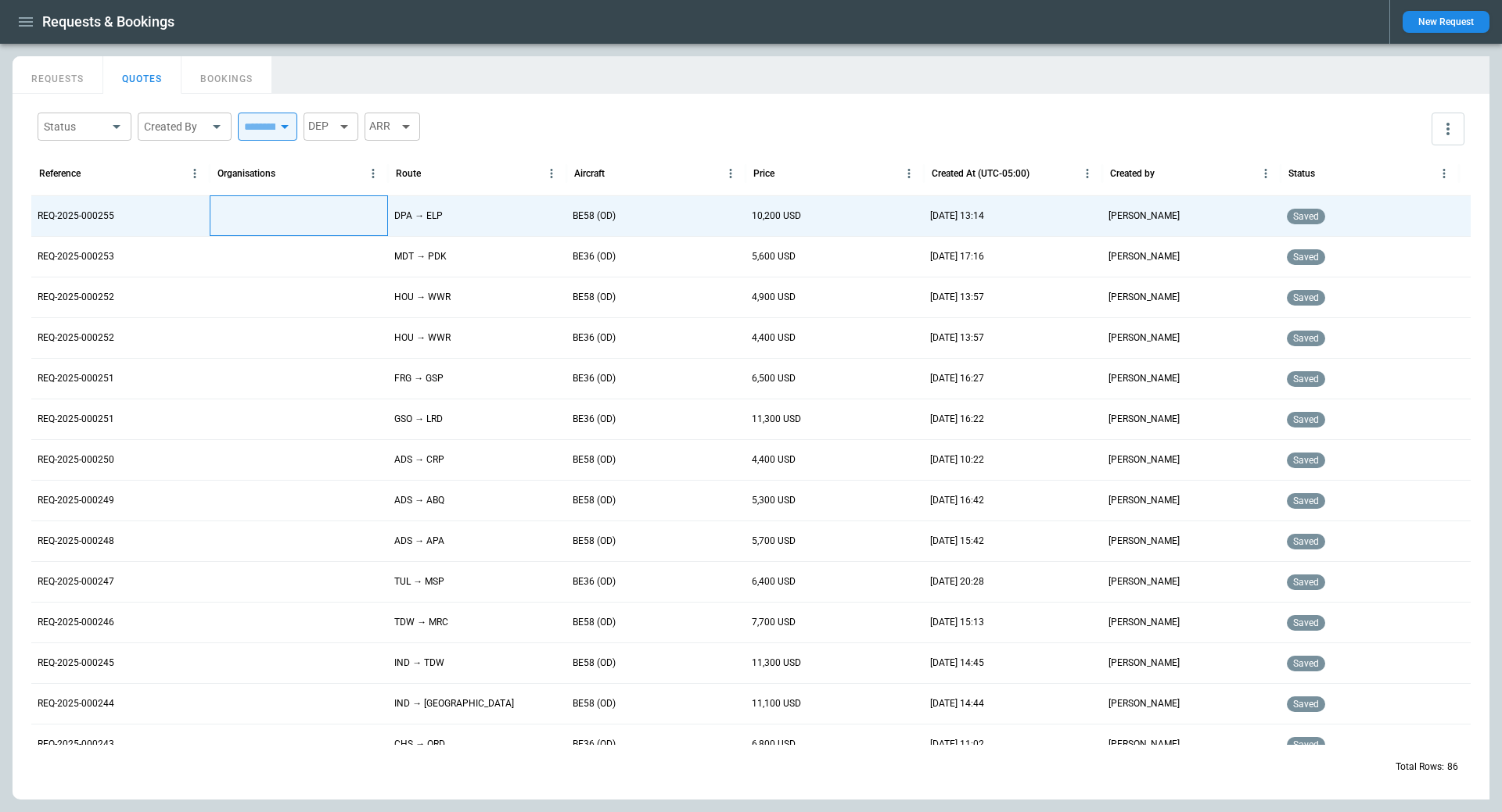
click at [244, 206] on div at bounding box center [299, 216] width 179 height 41
click at [244, 206] on div at bounding box center [299, 216] width 179 height 41
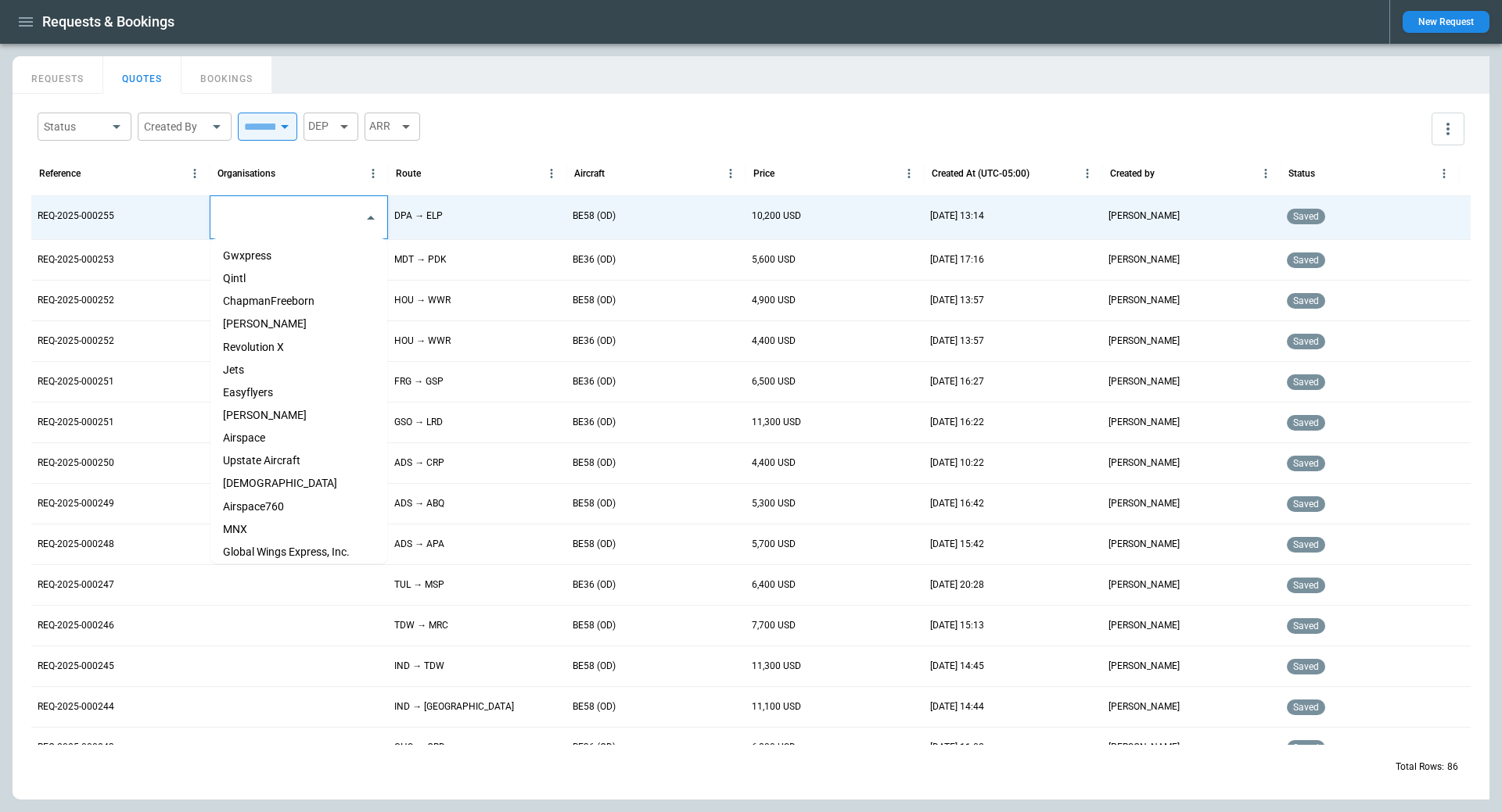
click at [252, 220] on input "text" at bounding box center [287, 218] width 140 height 28
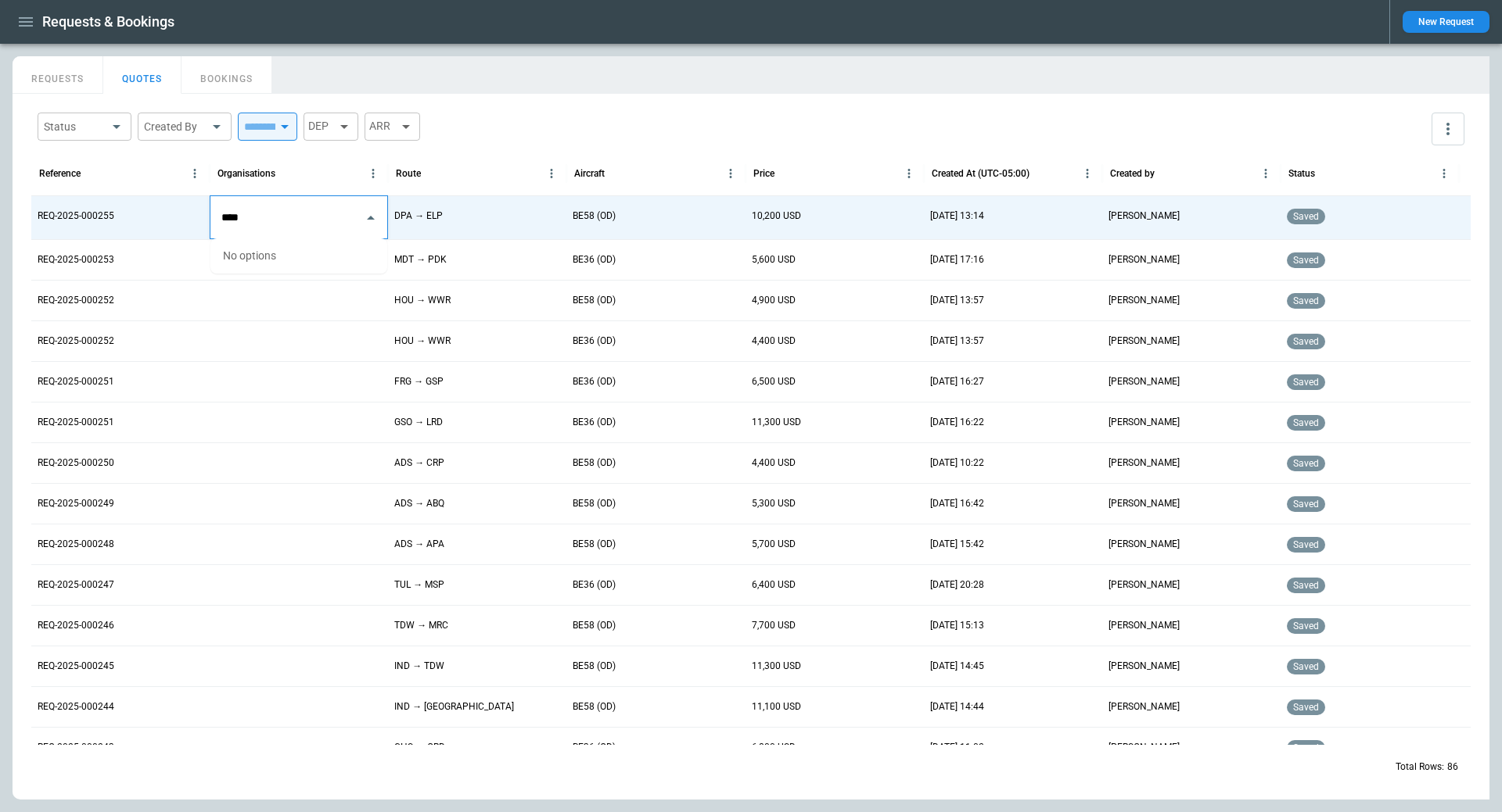
type input "***"
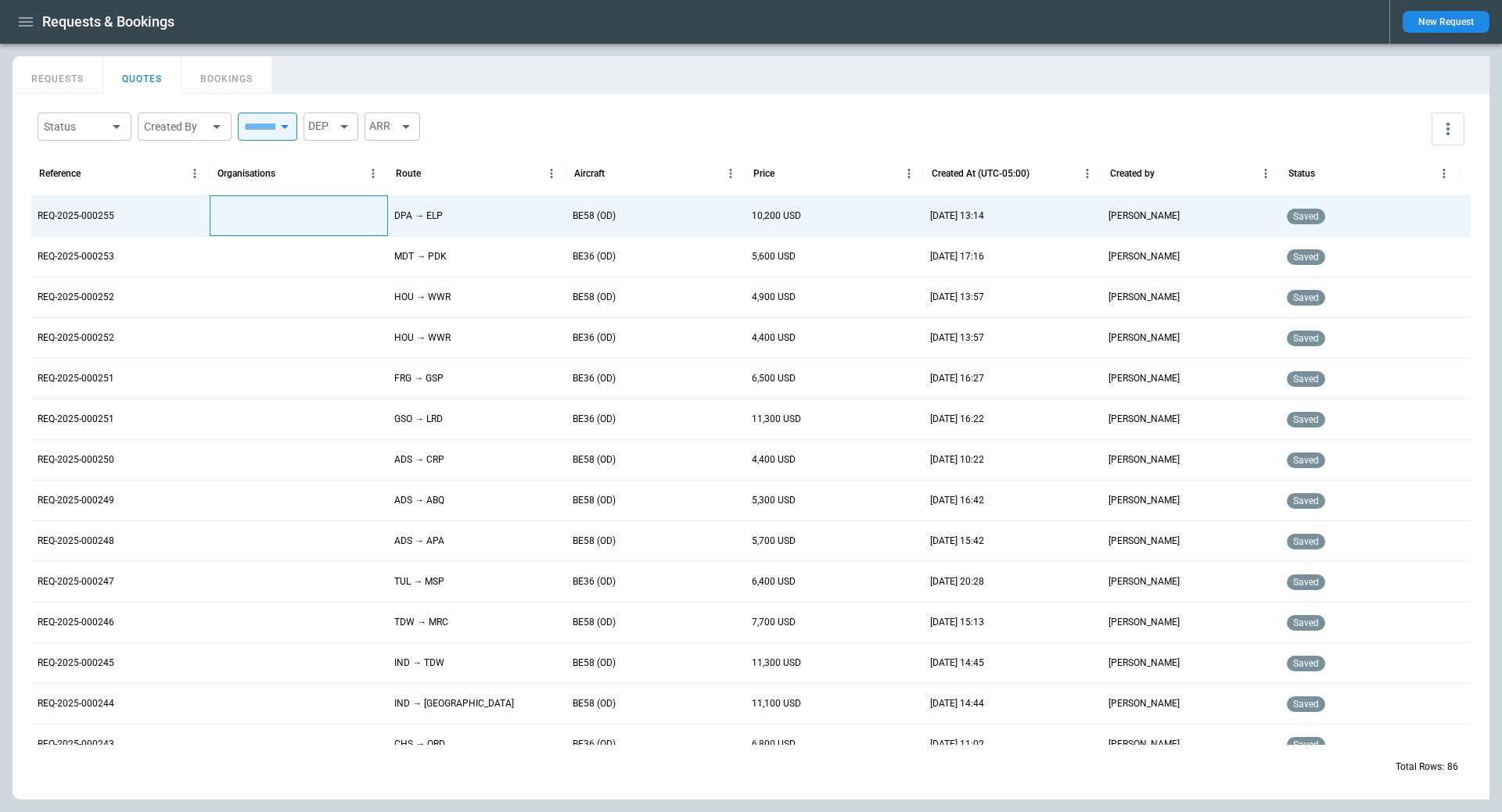
click at [301, 212] on div at bounding box center [299, 216] width 179 height 41
click at [244, 215] on div at bounding box center [299, 216] width 179 height 41
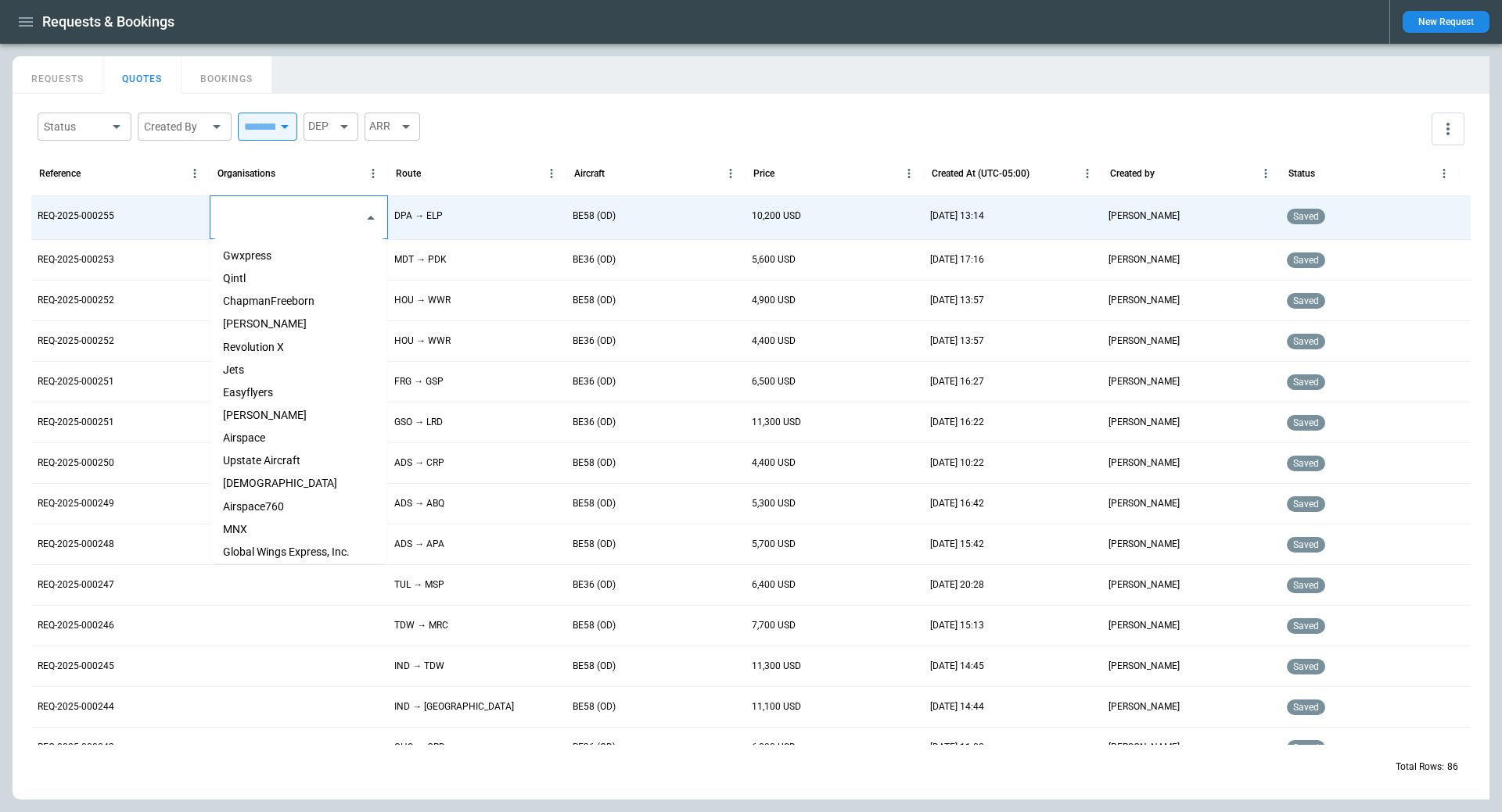
click at [264, 221] on input "text" at bounding box center [287, 218] width 140 height 28
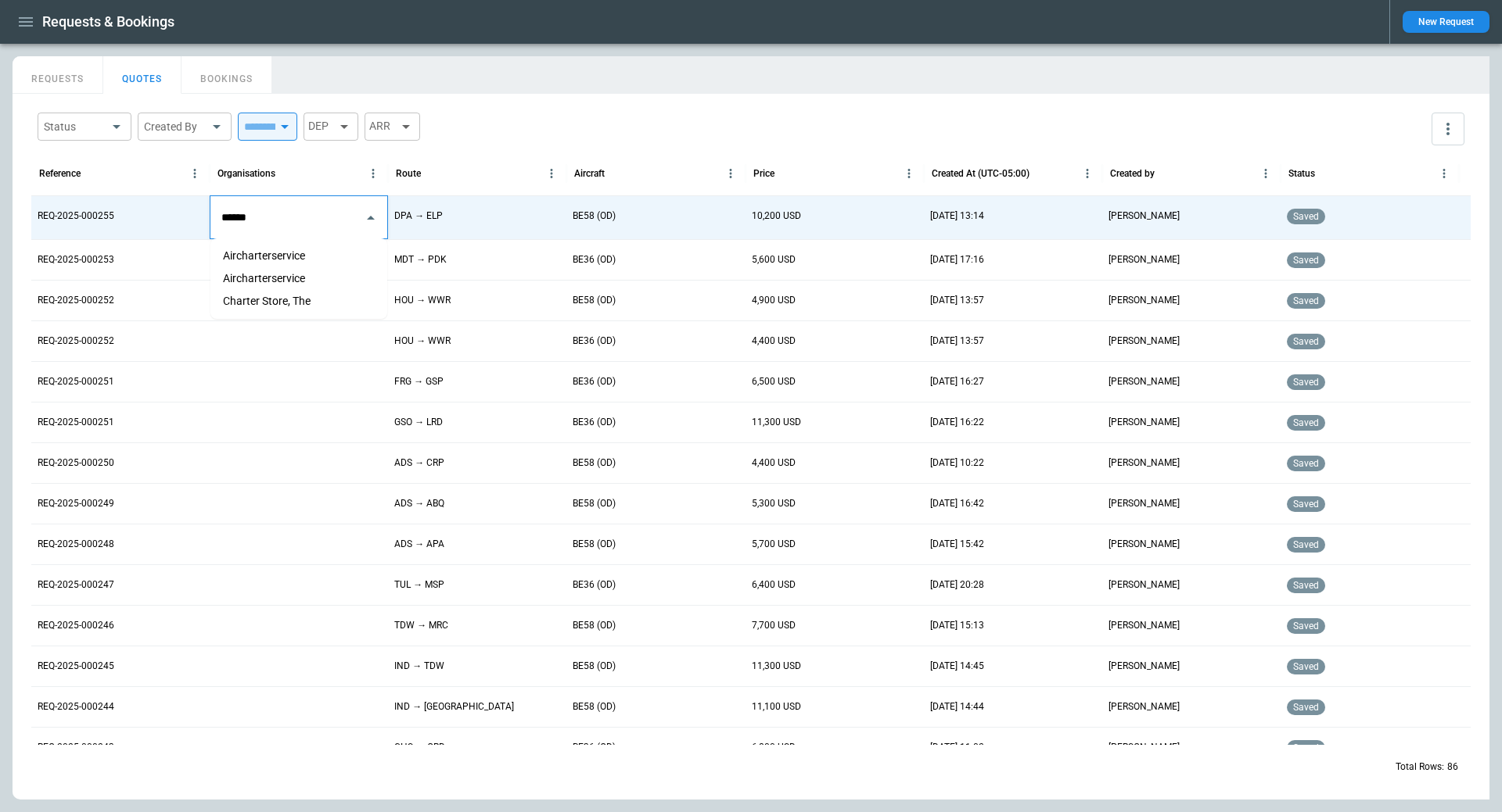
type input "*******"
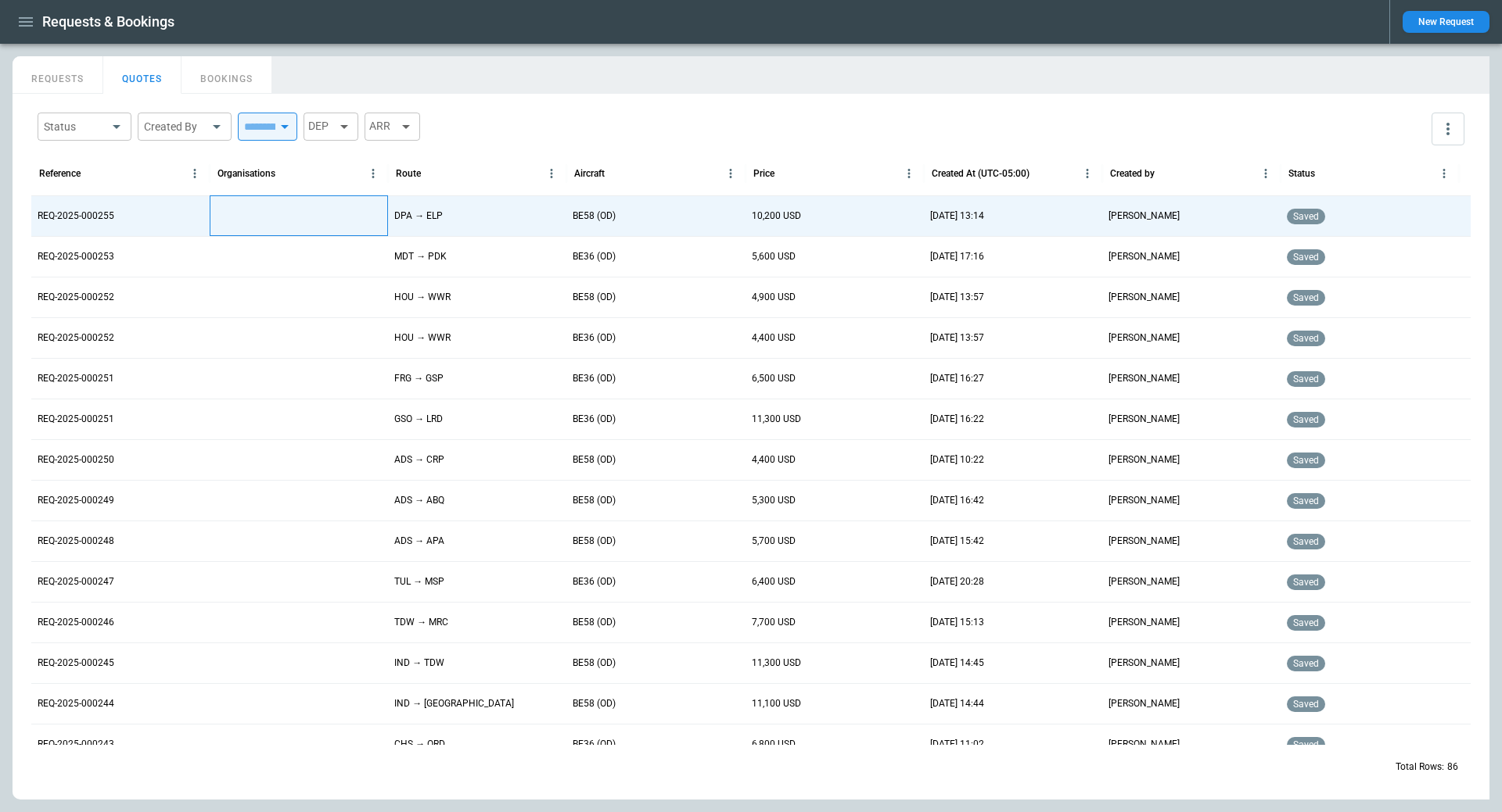
click at [264, 221] on div at bounding box center [299, 216] width 179 height 41
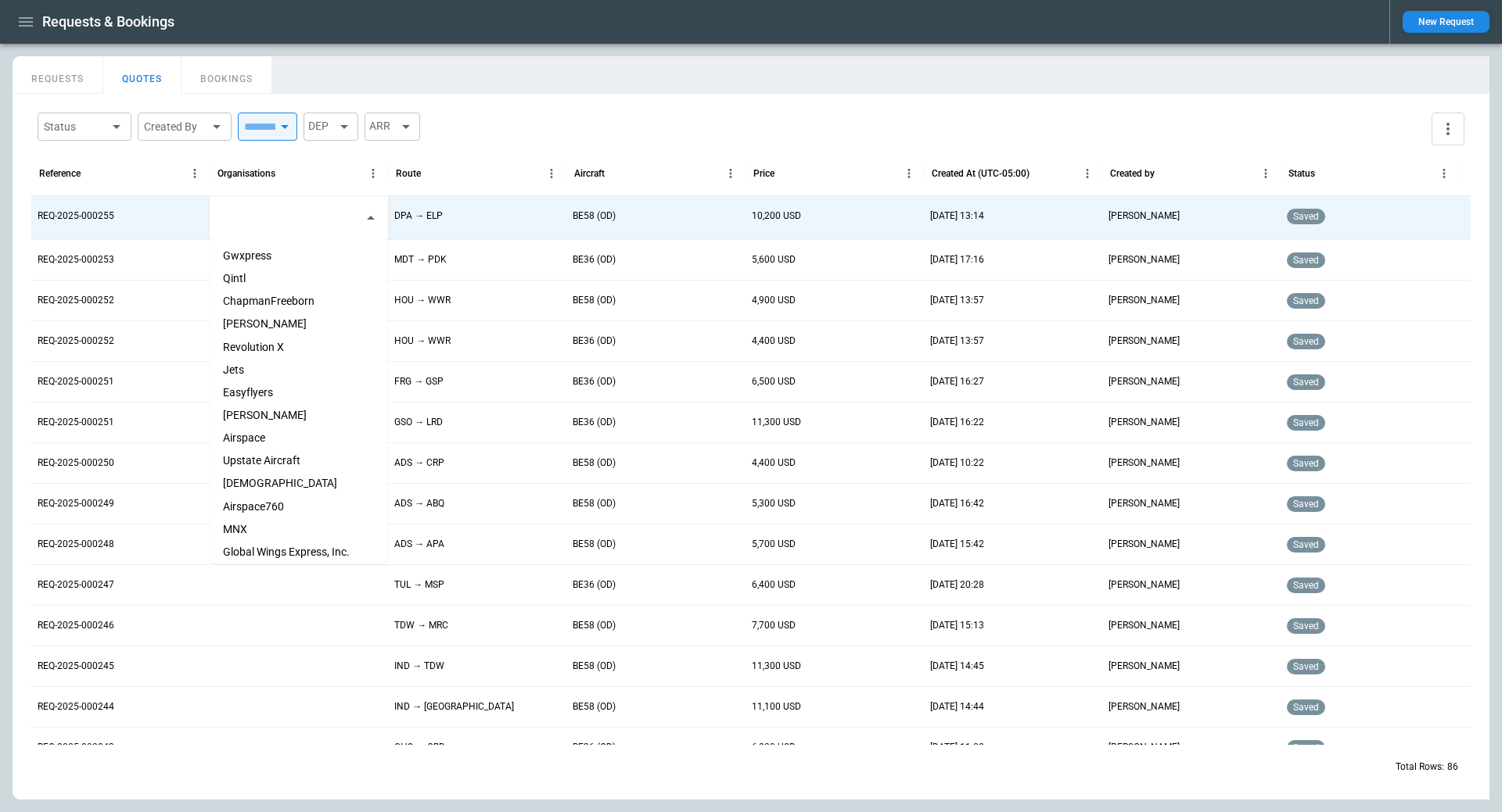
click at [264, 221] on input "text" at bounding box center [287, 218] width 140 height 28
type input "****"
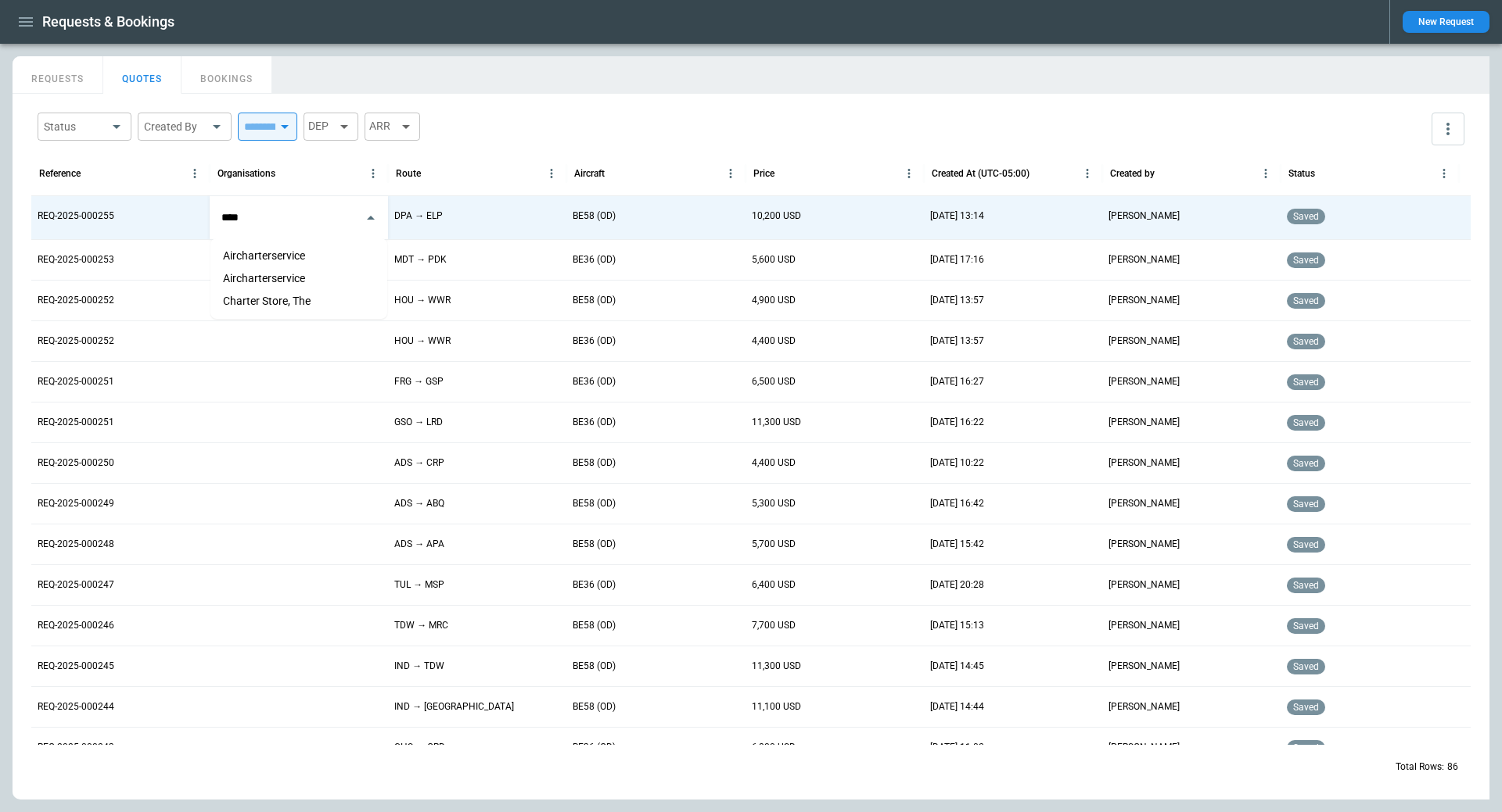
click at [247, 294] on li "Charter Store, The" at bounding box center [299, 302] width 177 height 23
click at [517, 119] on div "Status ​ Created By ​ ​ DEP ARR" at bounding box center [750, 129] width 1439 height 45
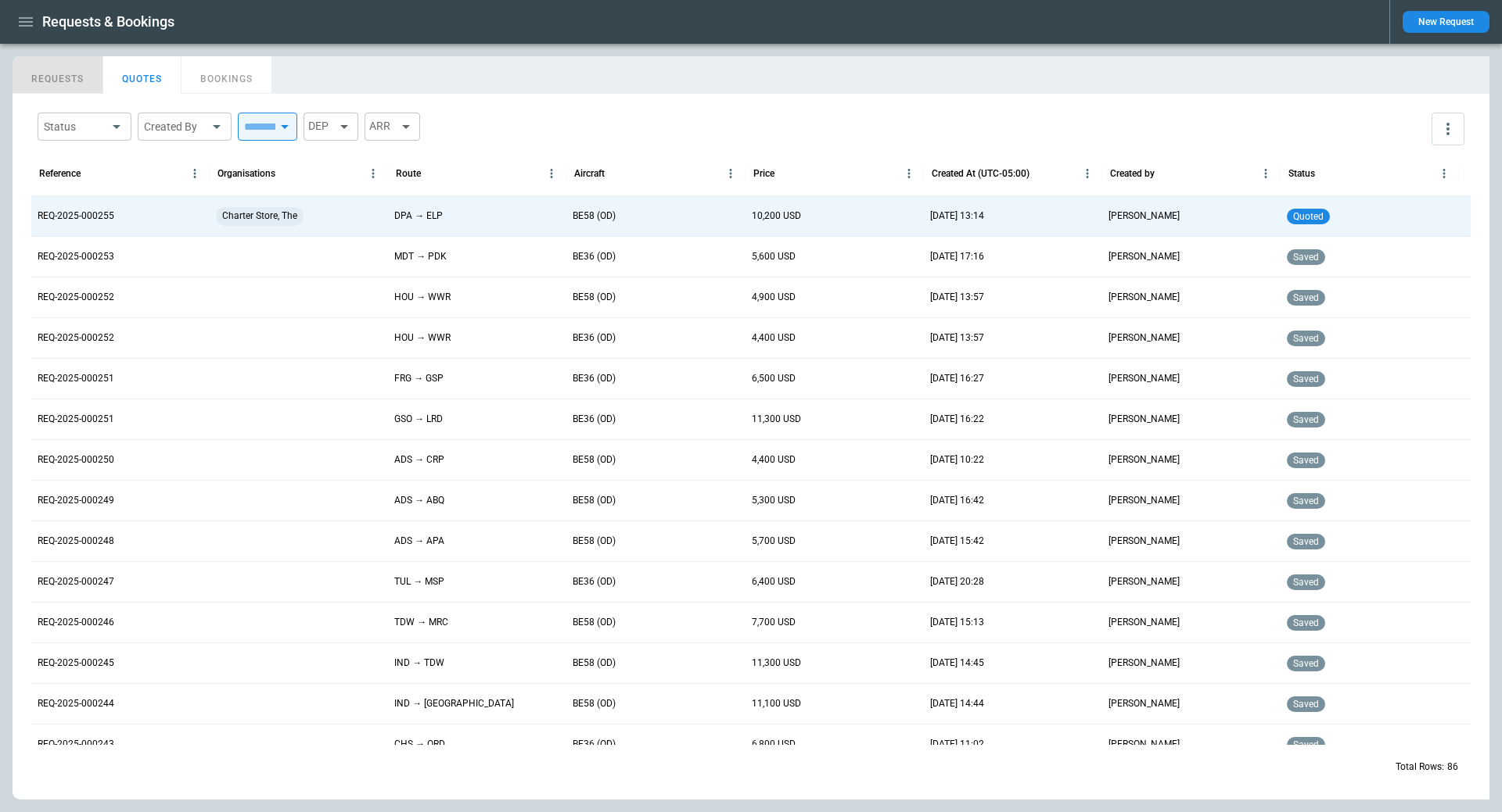
click at [71, 79] on button "REQUESTS" at bounding box center [58, 75] width 91 height 37
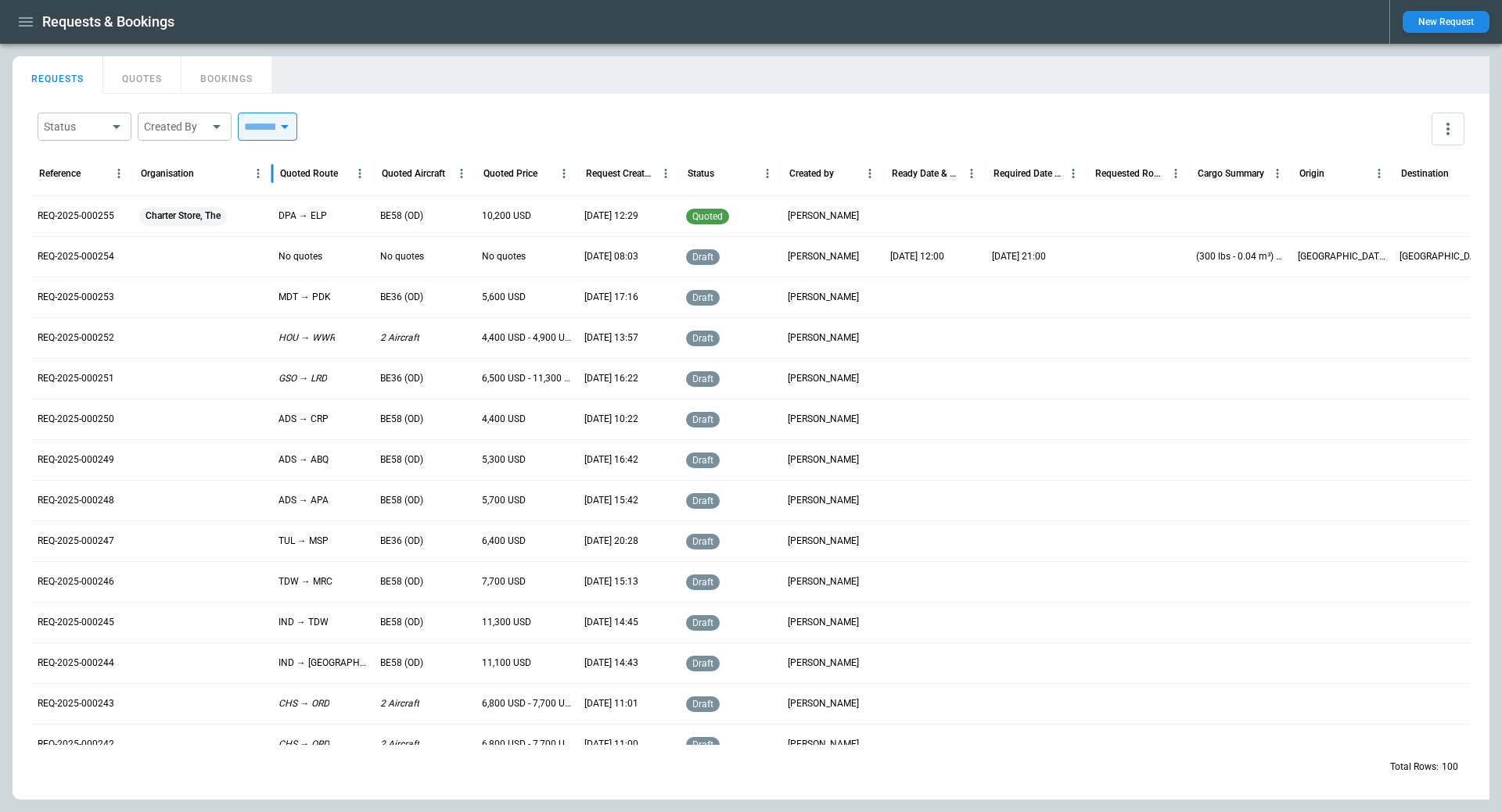
drag, startPoint x: 238, startPoint y: 175, endPoint x: 276, endPoint y: 175, distance: 38.0
click at [276, 175] on div at bounding box center [272, 173] width 8 height 44
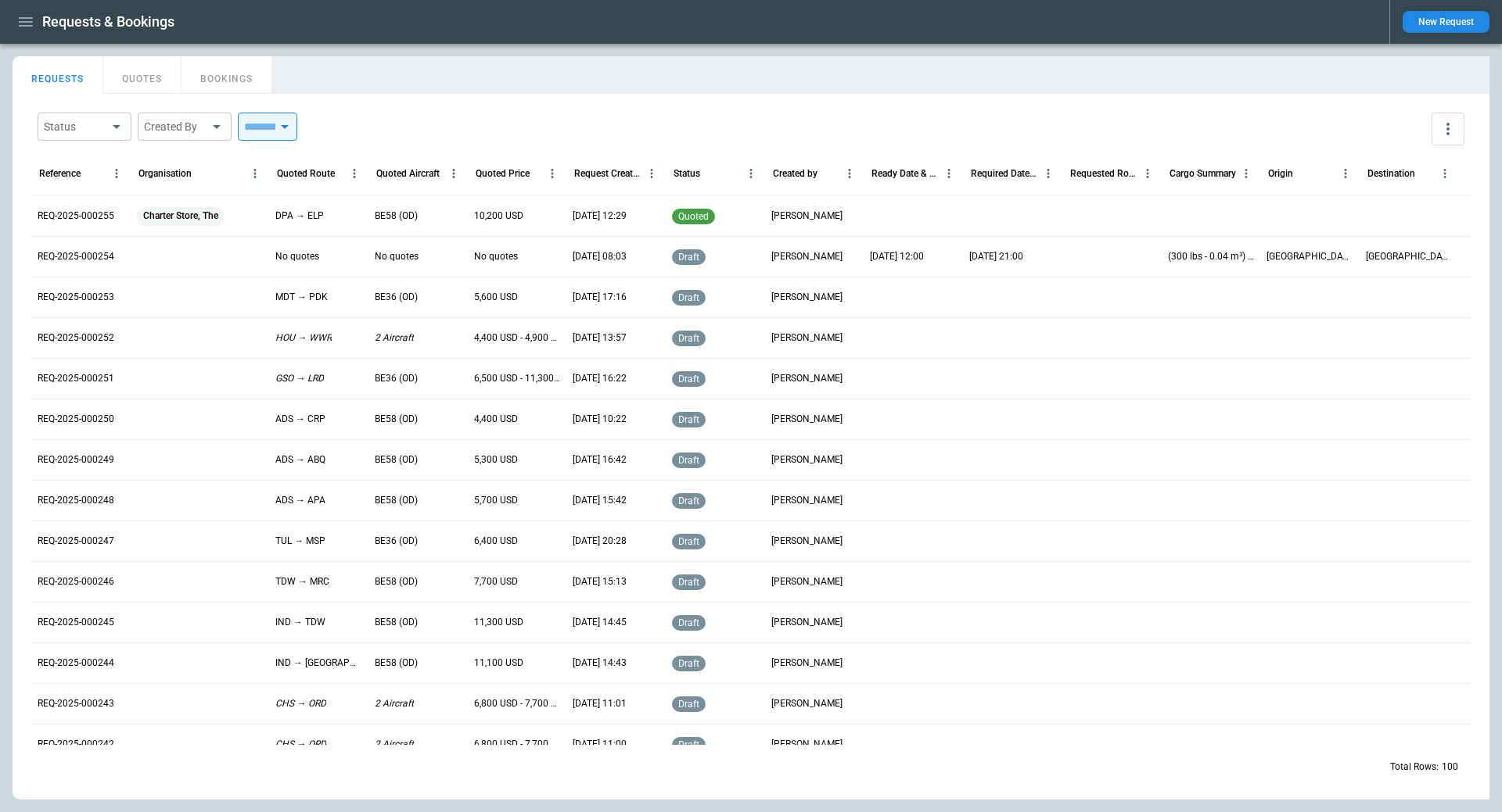
click at [885, 209] on div at bounding box center [914, 216] width 100 height 41
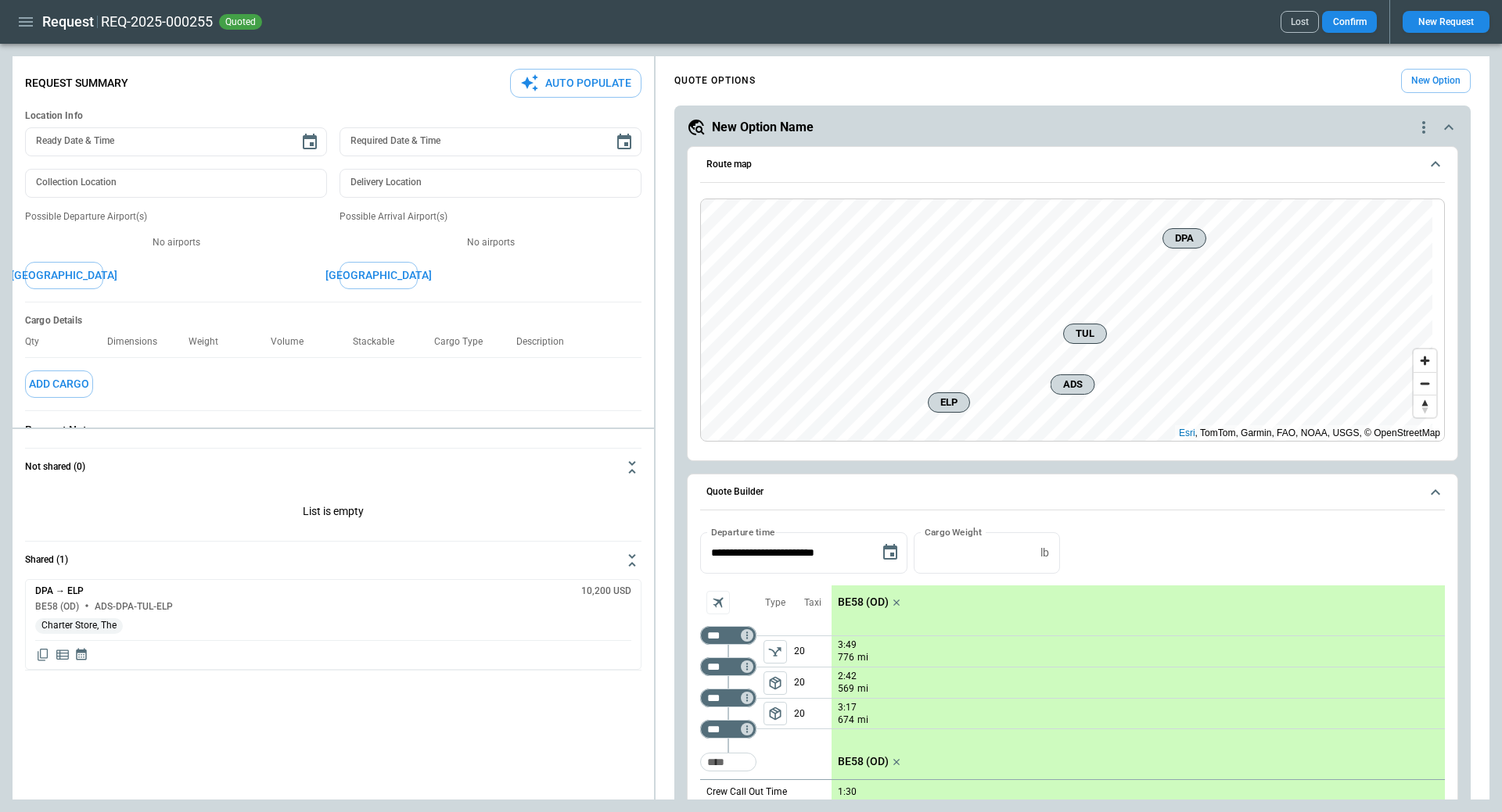
click at [560, 77] on button "Auto Populate" at bounding box center [576, 83] width 132 height 29
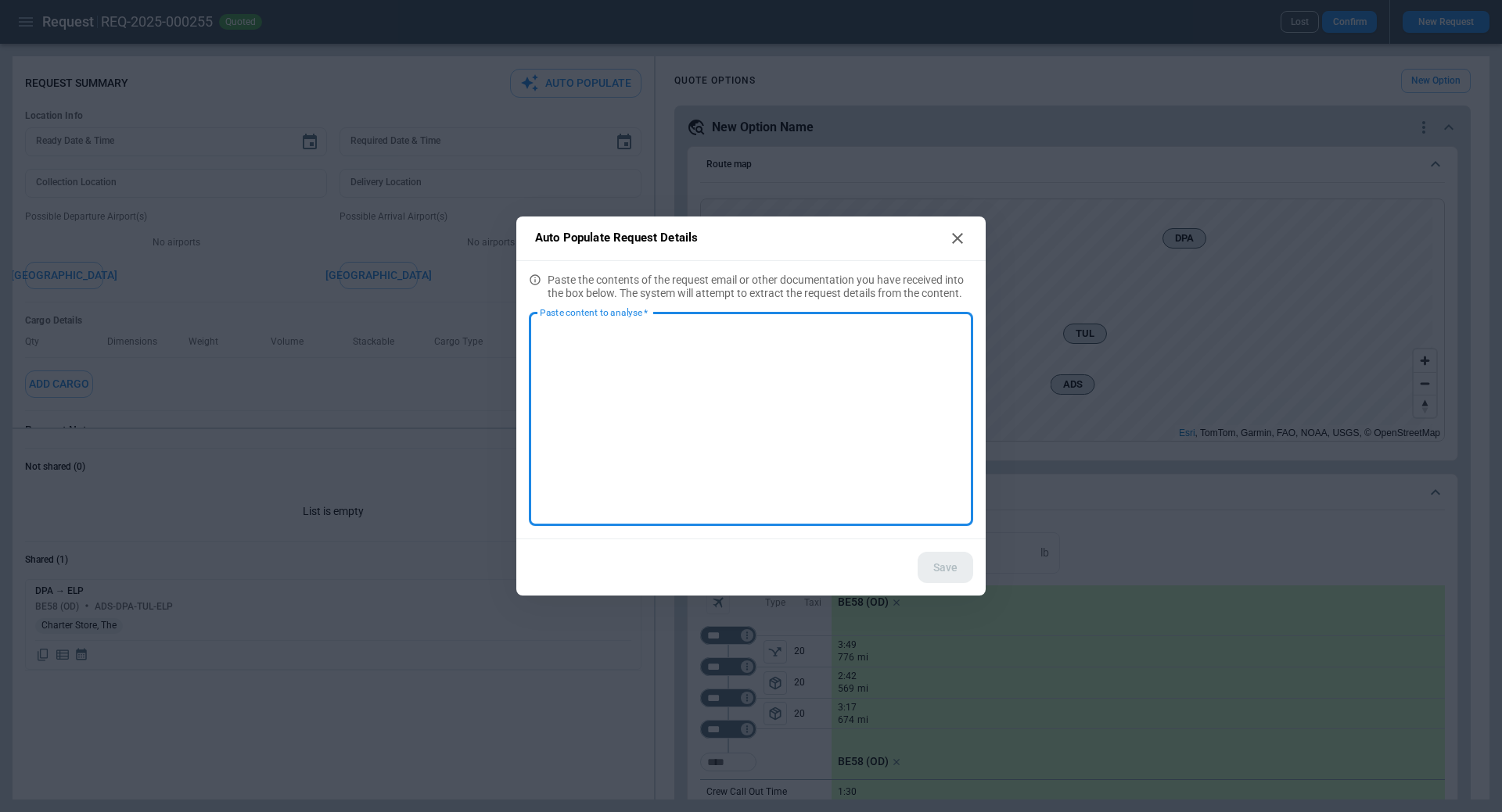
type textarea "*"
click at [595, 378] on textarea "Paste content to analyse   *" at bounding box center [750, 418] width 422 height 187
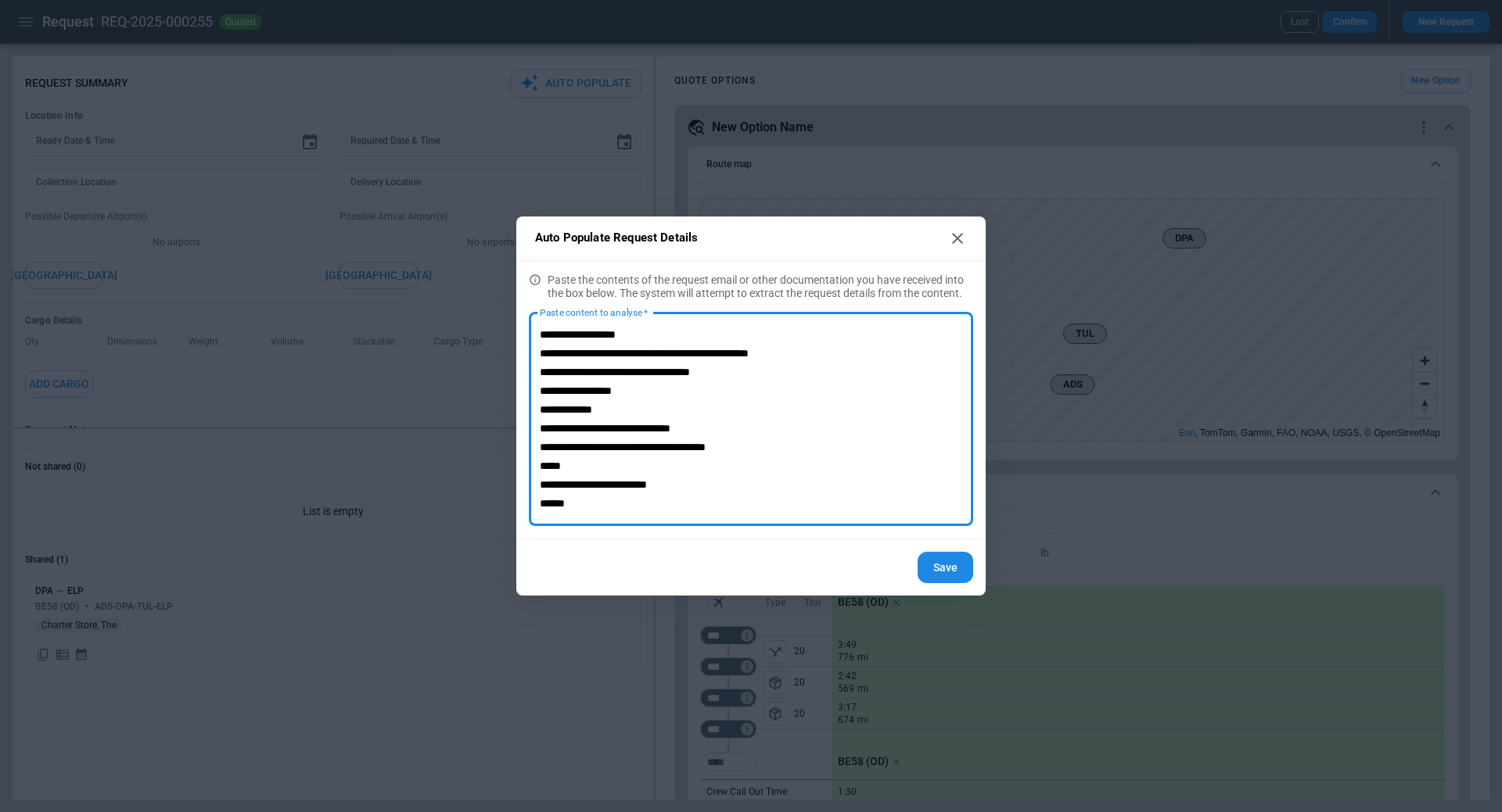
scroll to position [316, 0]
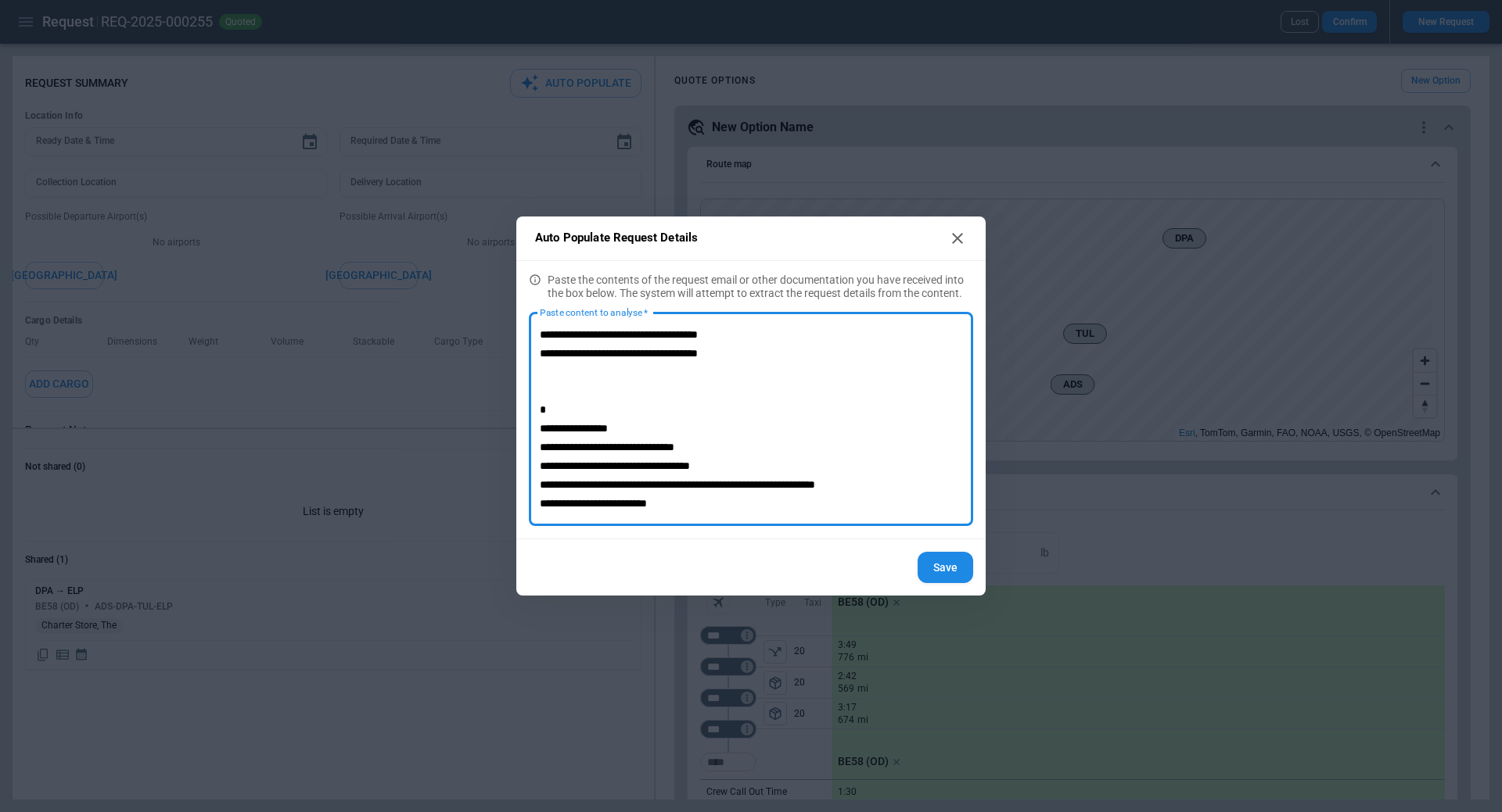
type textarea "**********"
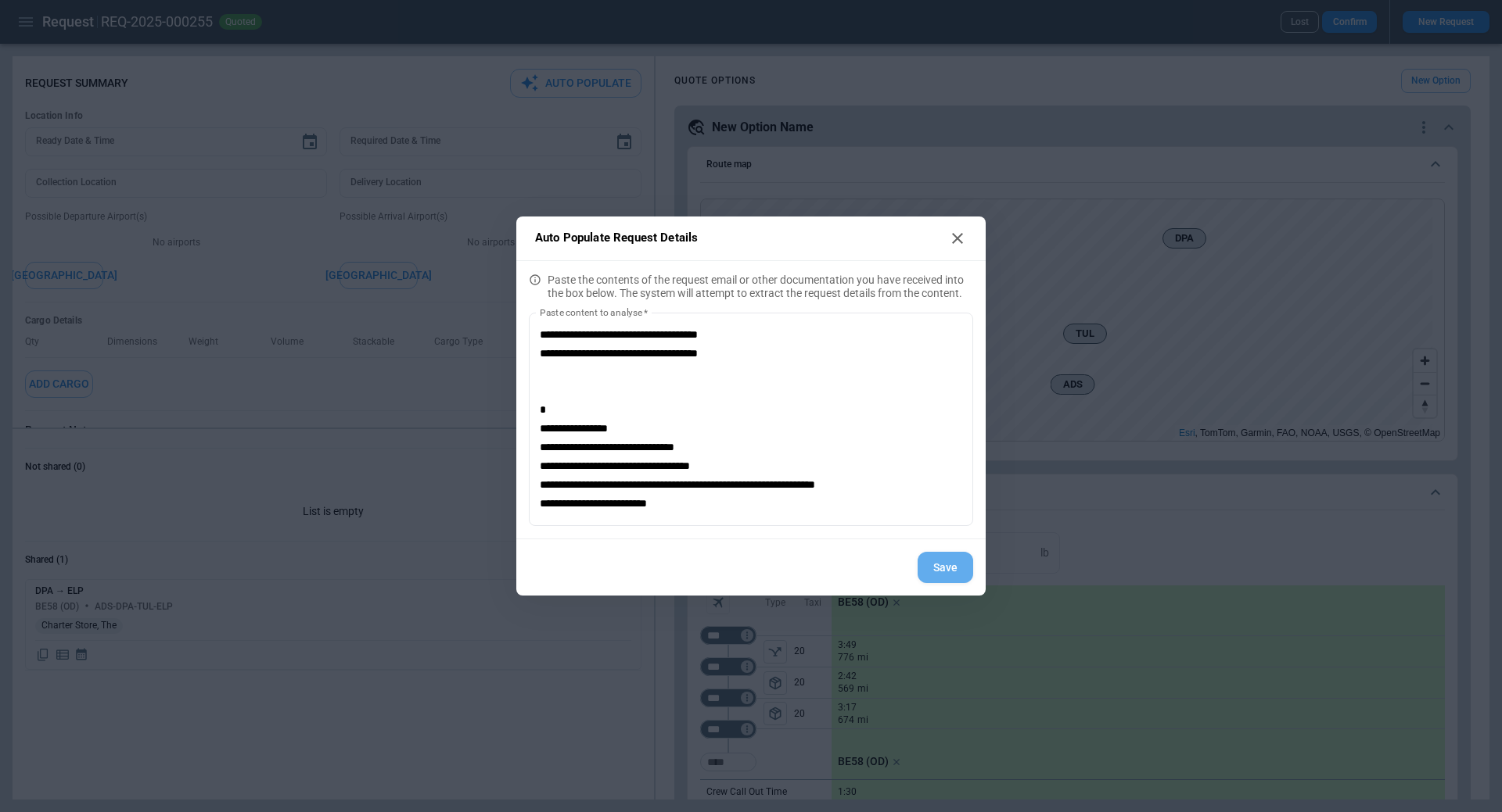
click at [947, 563] on button "Save" at bounding box center [945, 568] width 55 height 32
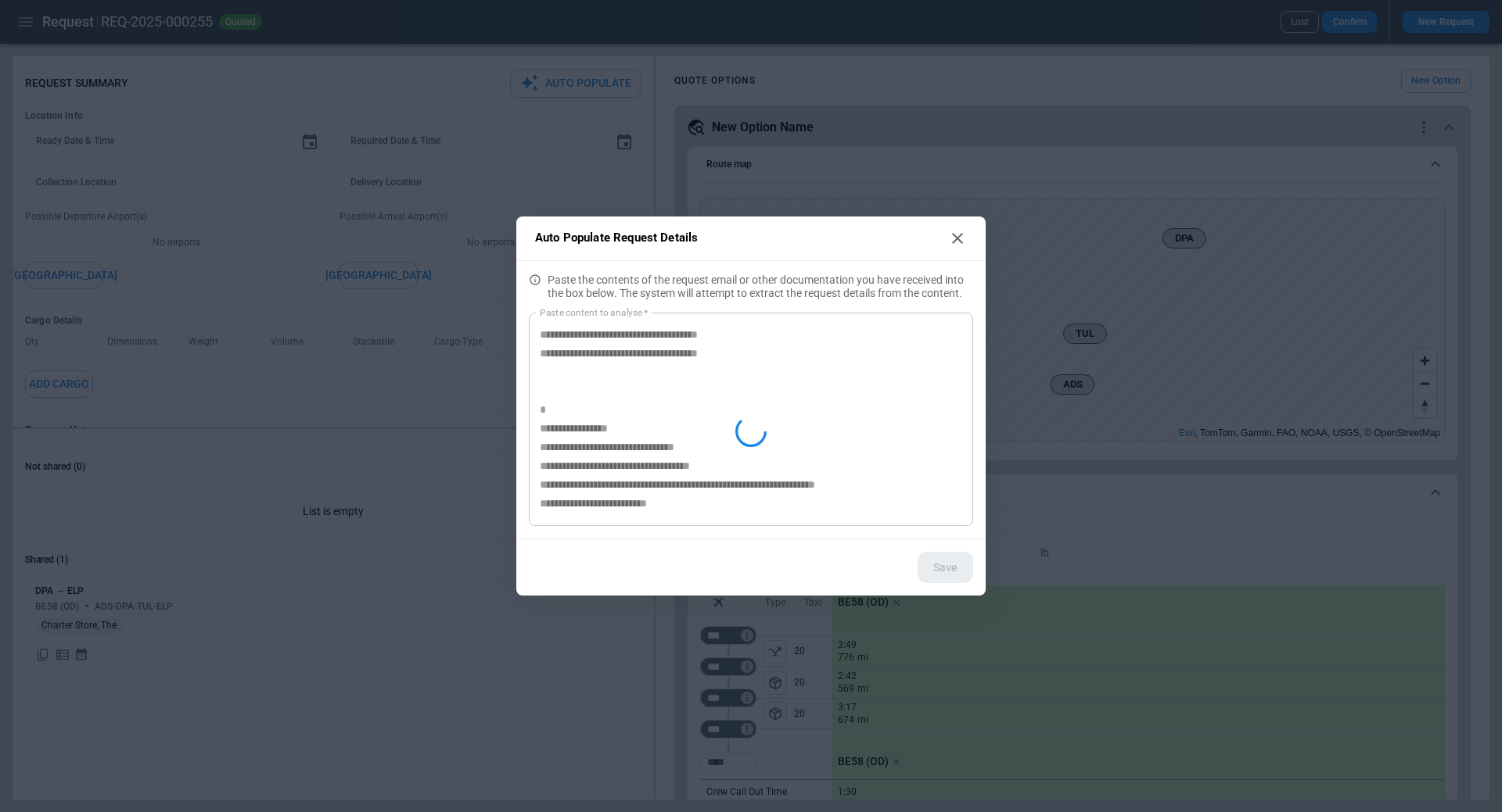
type textarea "*"
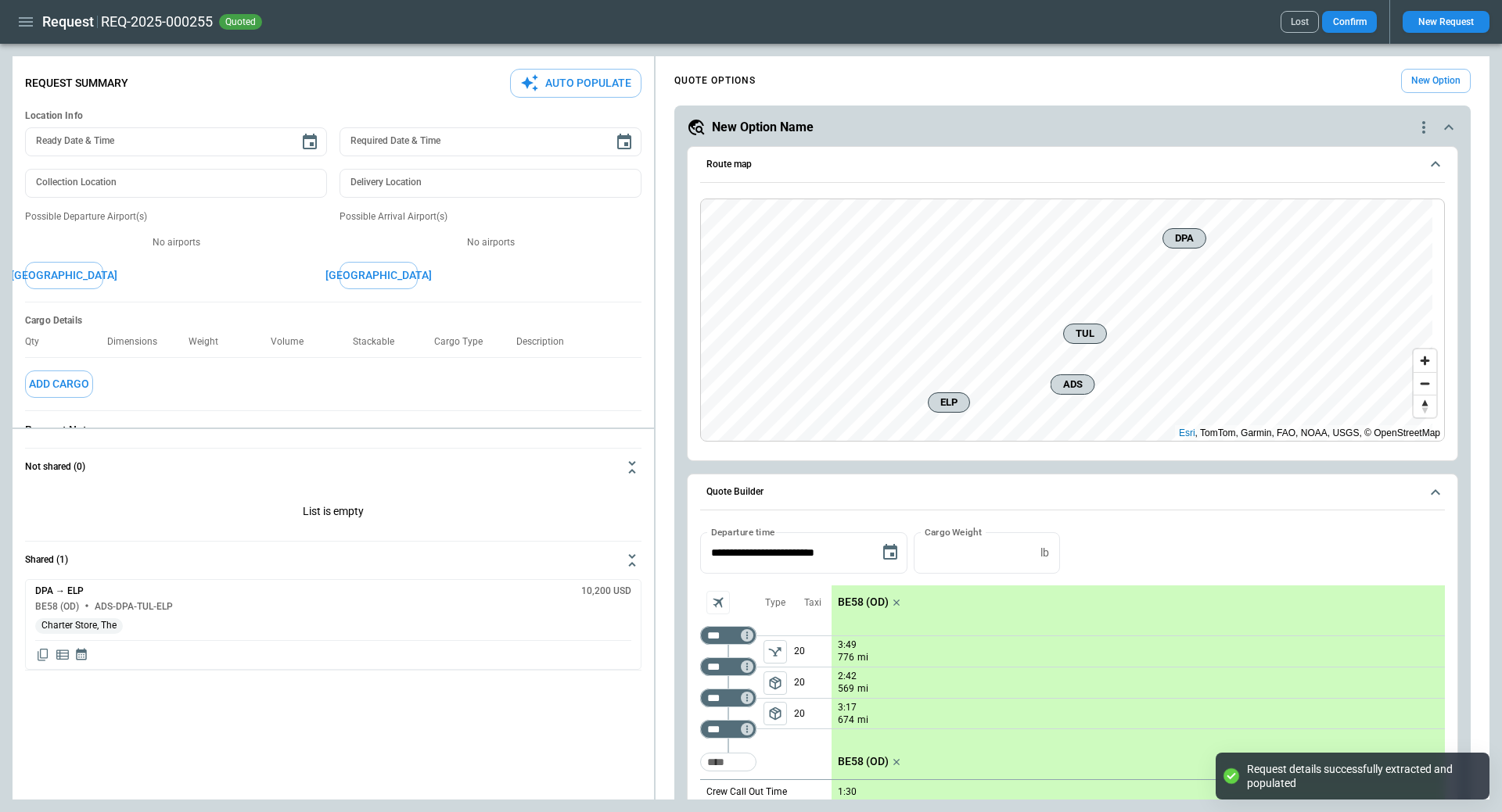
scroll to position [0, 0]
type textarea "*"
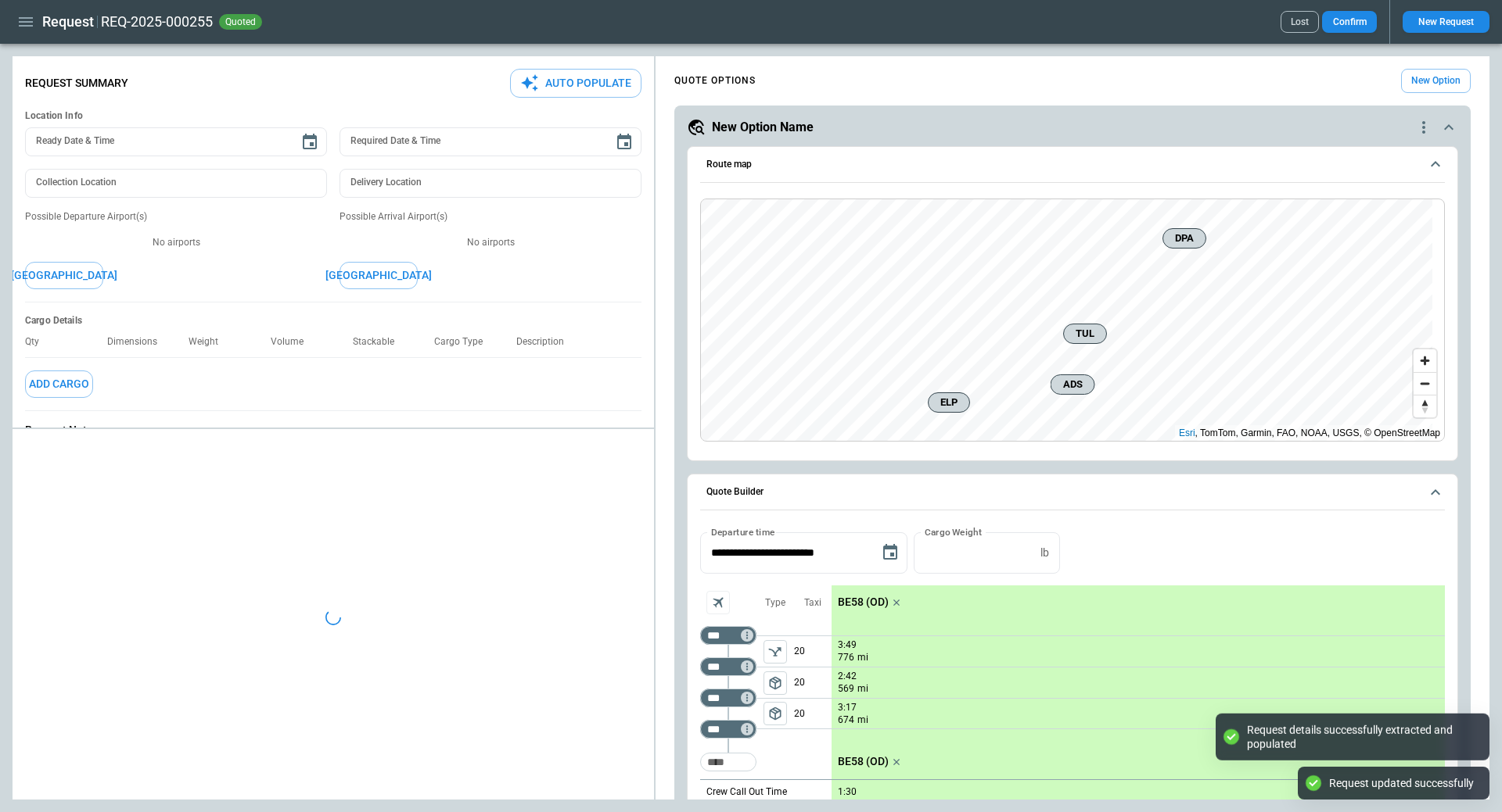
type input "**********"
type input "***"
type textarea "*"
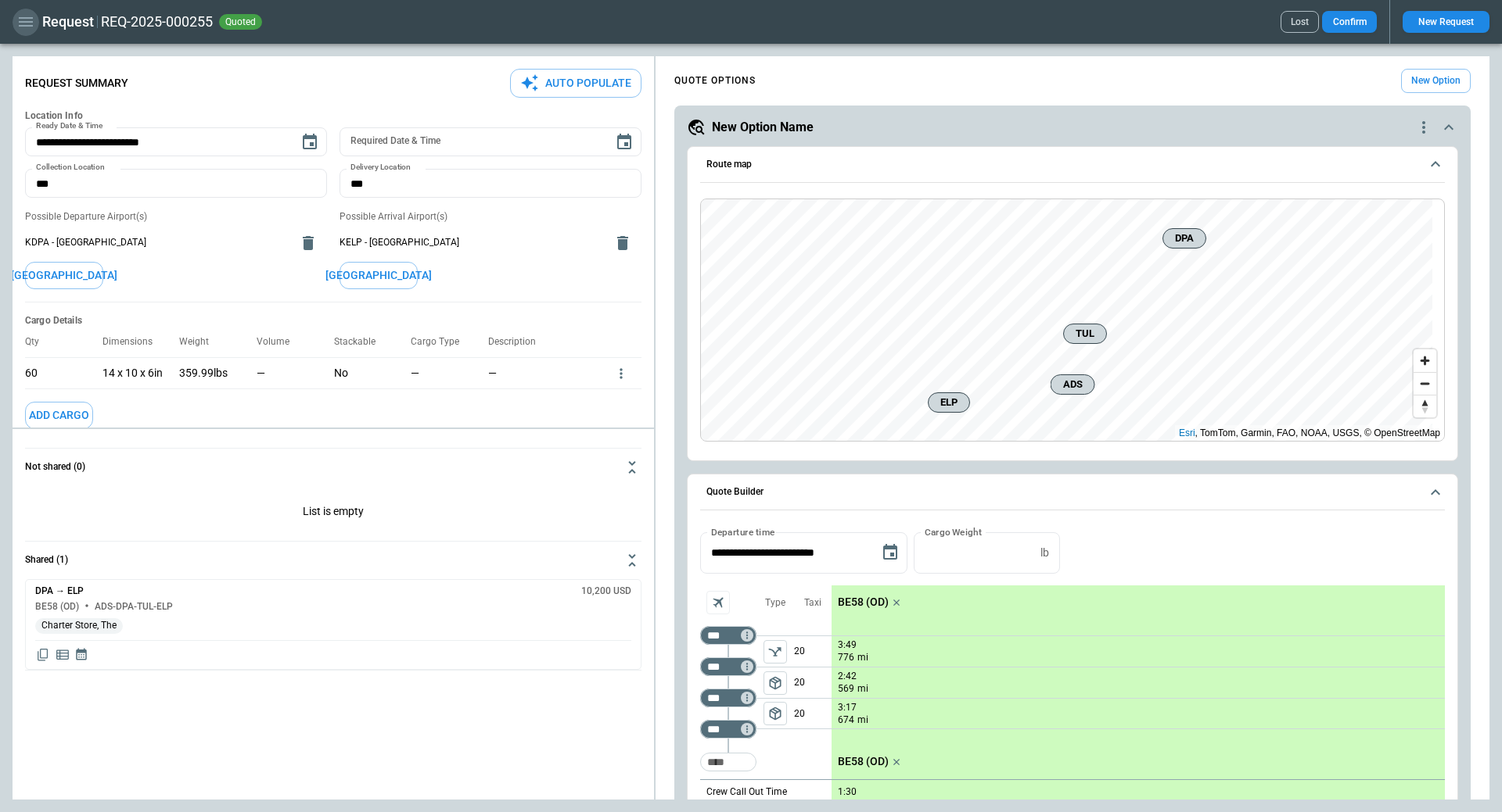
click at [24, 19] on icon "button" at bounding box center [26, 21] width 14 height 10
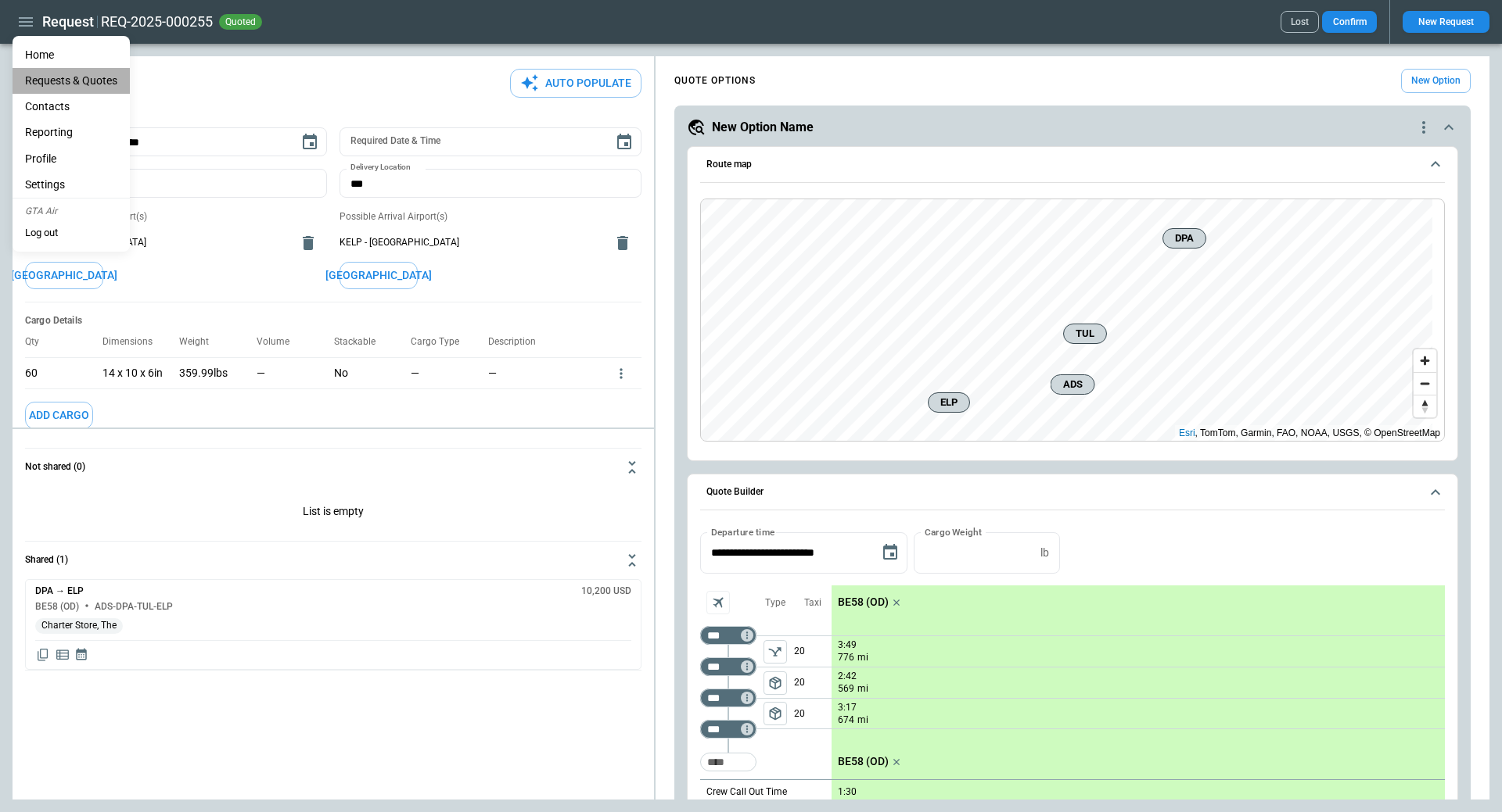
click at [45, 74] on Quotes "Requests & Quotes" at bounding box center [71, 81] width 117 height 26
